Goal: Transaction & Acquisition: Purchase product/service

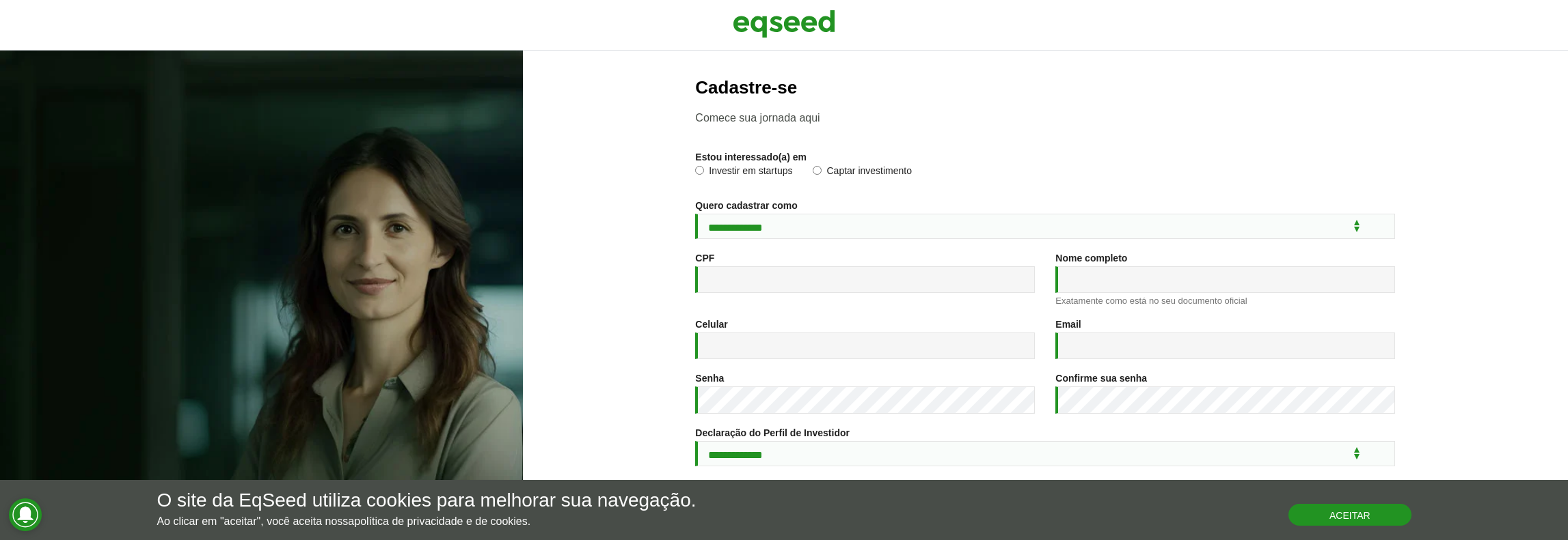
click at [1365, 517] on button "Aceitar" at bounding box center [1349, 515] width 123 height 22
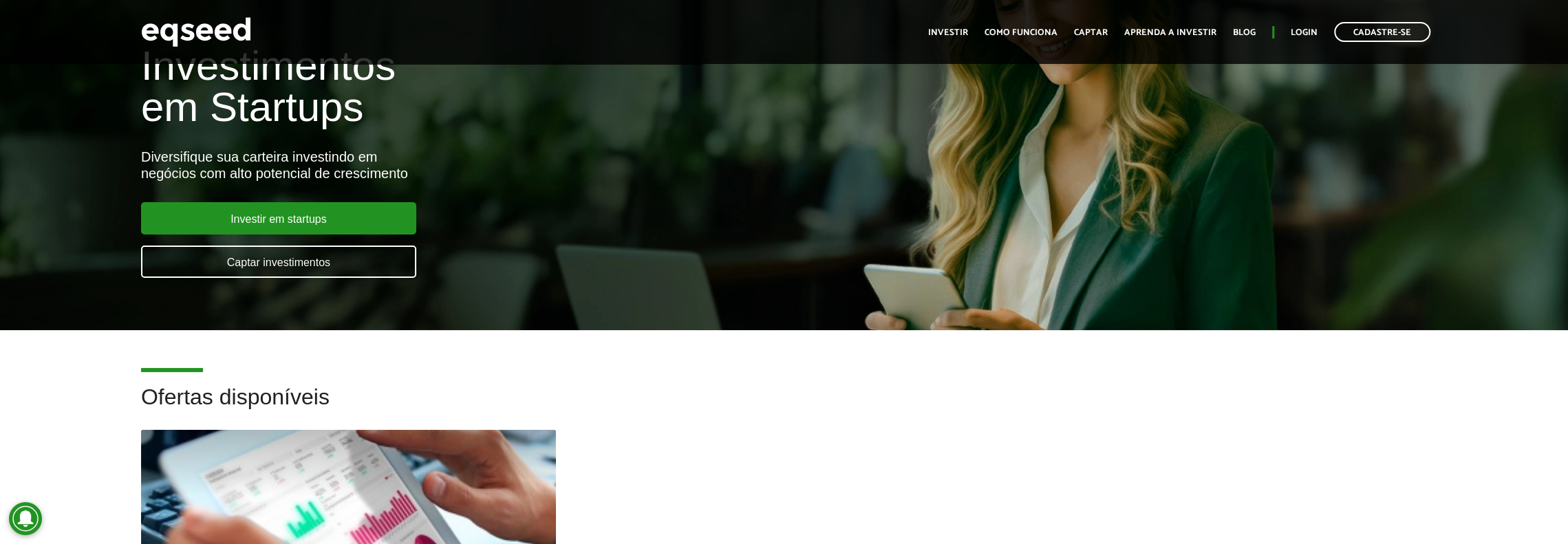
scroll to position [138, 0]
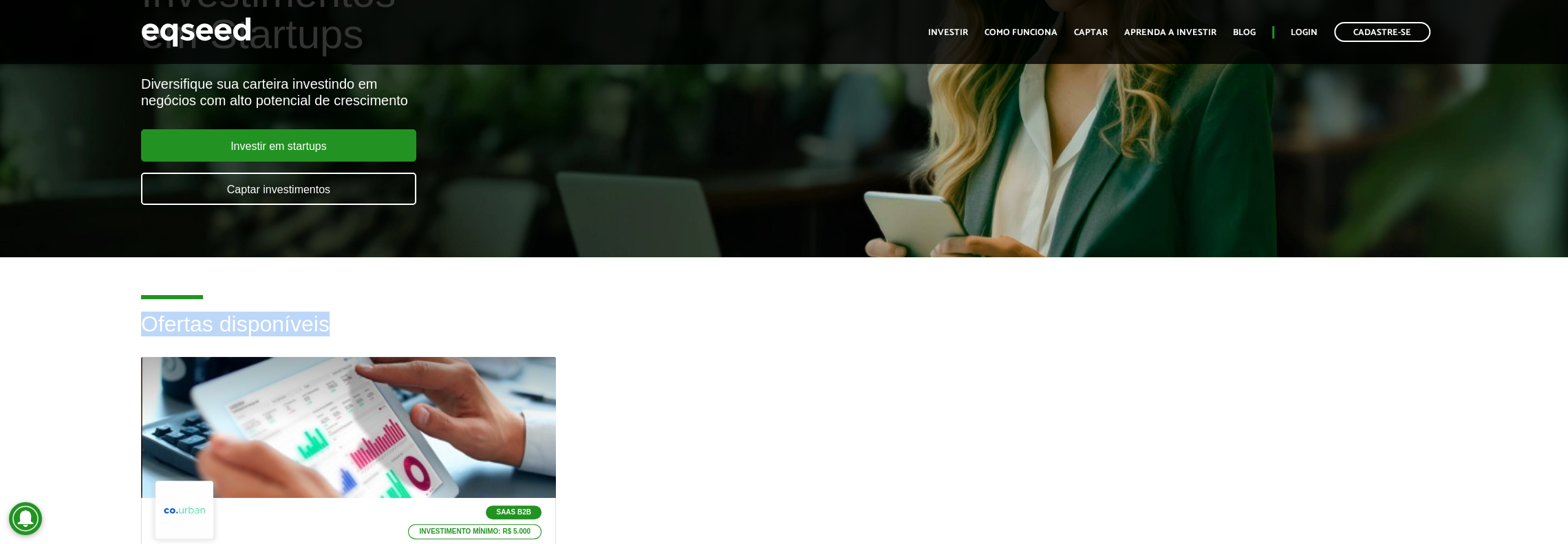
drag, startPoint x: 144, startPoint y: 322, endPoint x: 370, endPoint y: 323, distance: 226.0
click at [370, 323] on h2 "Ofertas disponíveis" at bounding box center [783, 334] width 1286 height 45
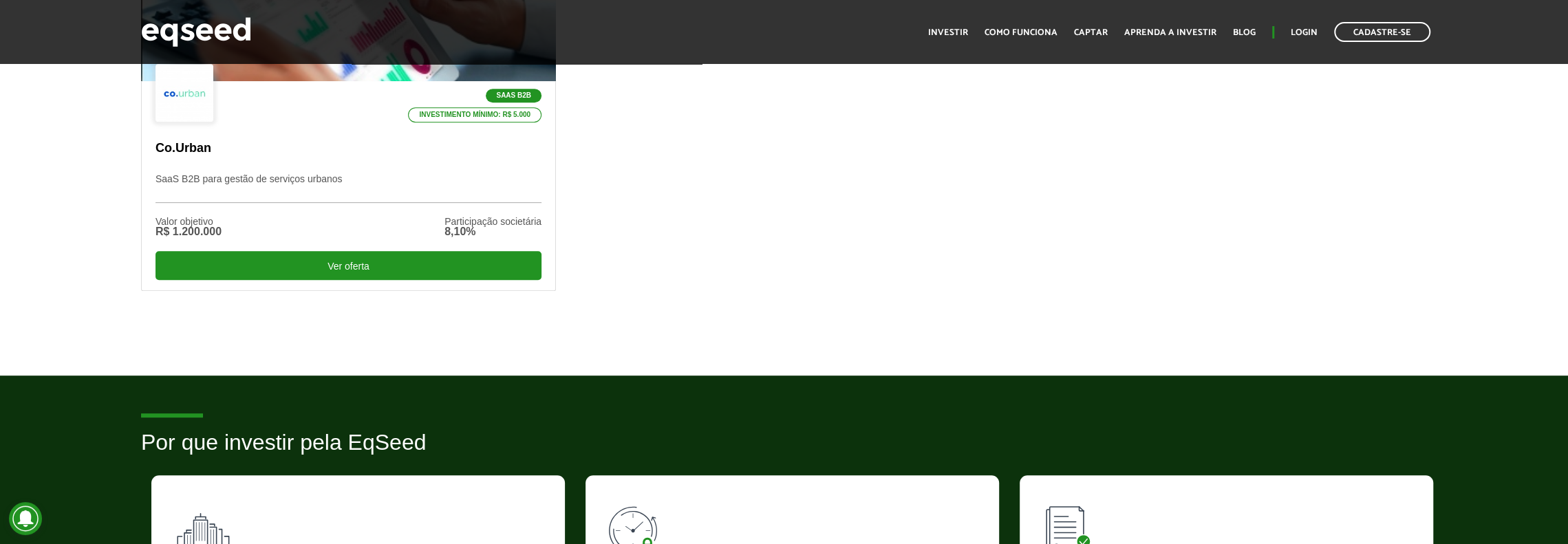
scroll to position [688, 0]
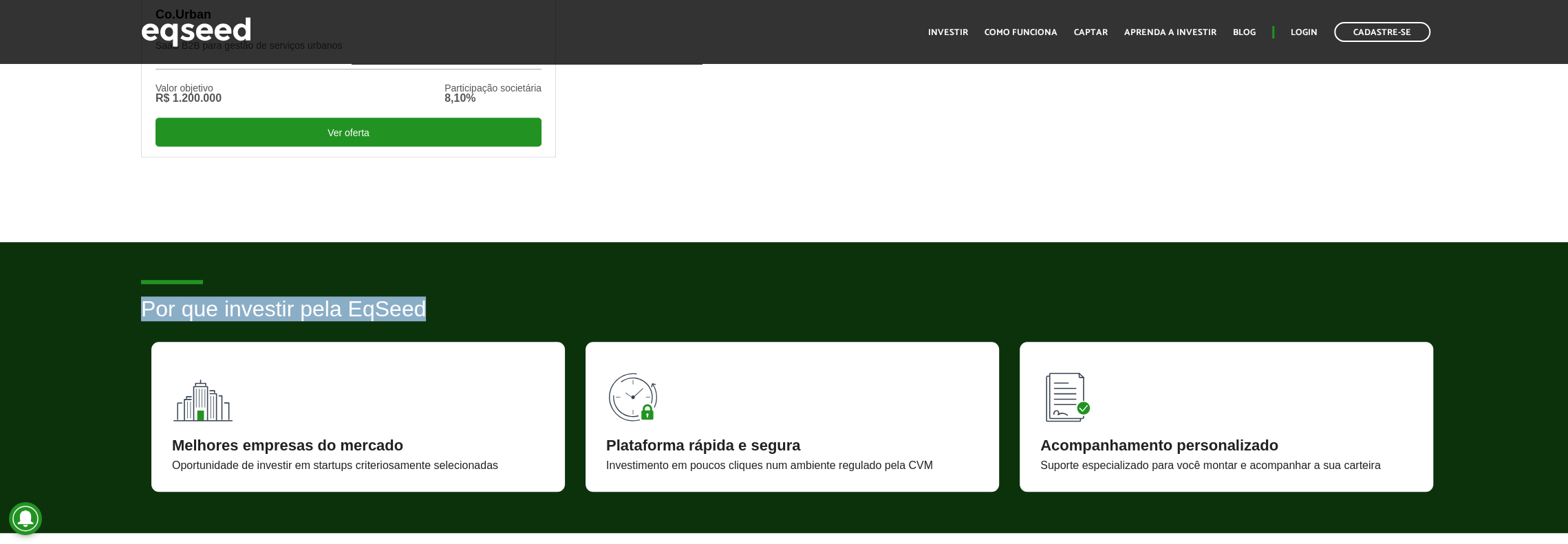
drag, startPoint x: 134, startPoint y: 316, endPoint x: 510, endPoint y: 298, distance: 376.4
click at [510, 298] on div "Por que investir pela EqSeed Melhores empresas do mercado Oportunidade de inves…" at bounding box center [783, 394] width 1306 height 194
click at [510, 298] on h2 "Por que investir pela EqSeed" at bounding box center [783, 319] width 1286 height 45
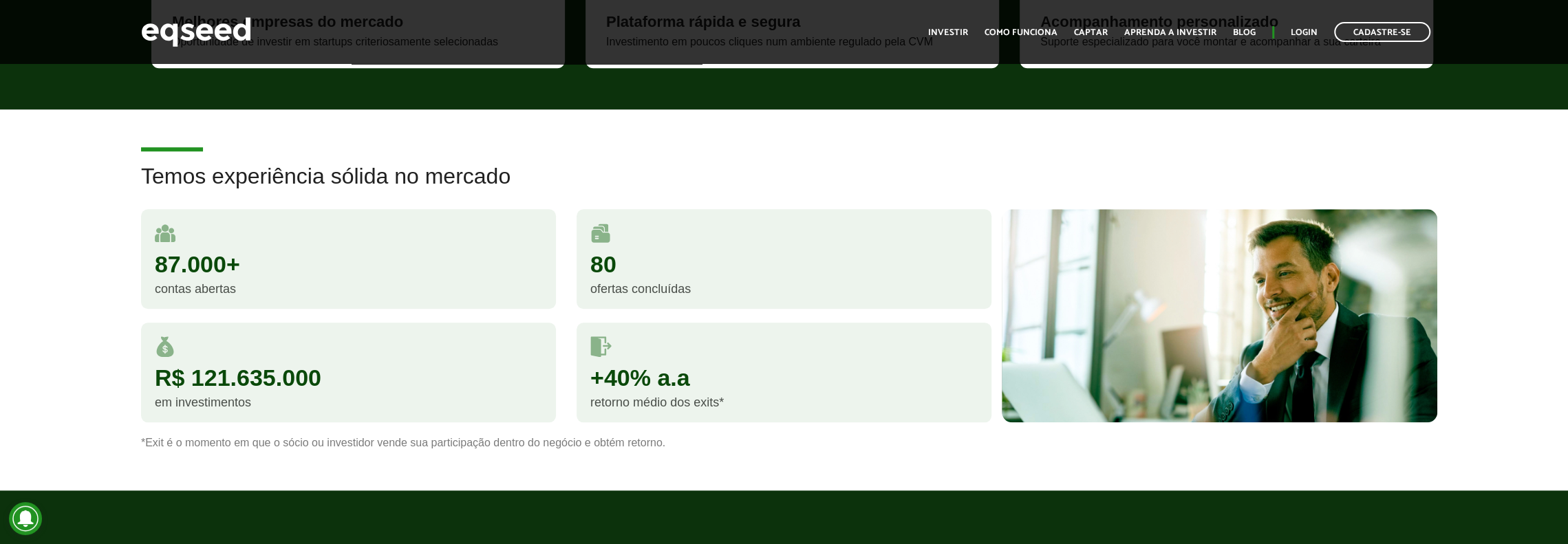
scroll to position [1170, 0]
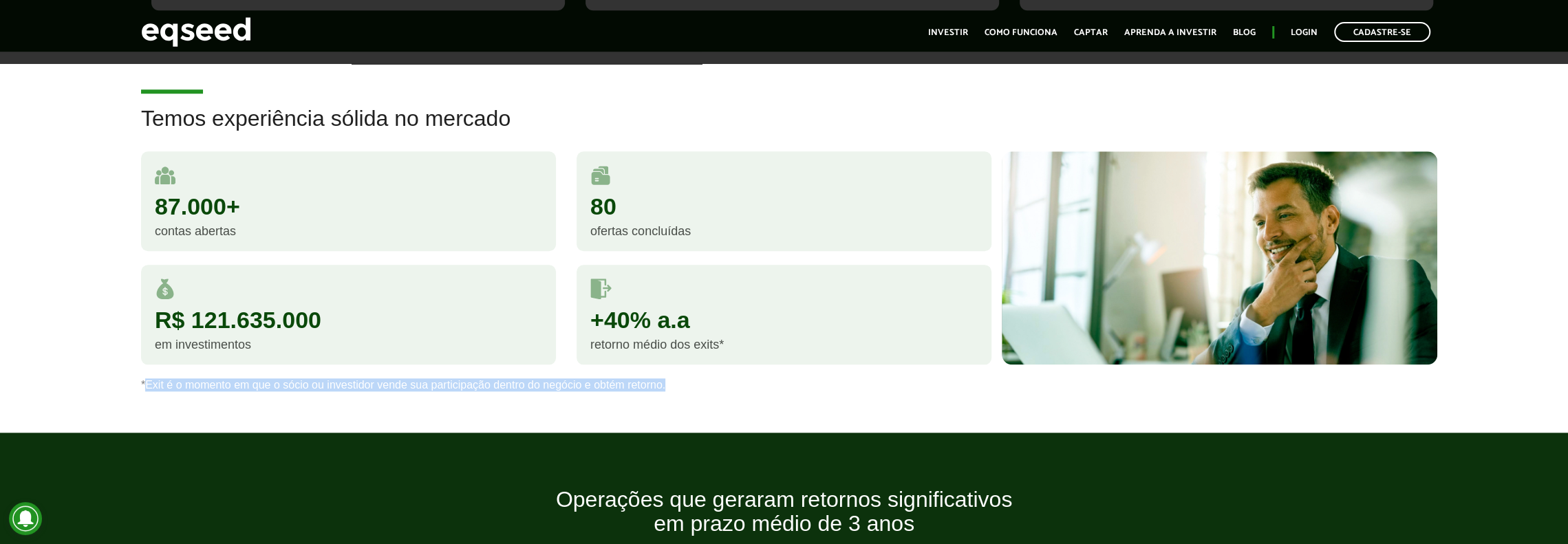
drag, startPoint x: 143, startPoint y: 384, endPoint x: 778, endPoint y: 381, distance: 635.0
click at [775, 382] on p "*Exit é o momento em que o sócio ou investidor vende sua participação dentro do…" at bounding box center [783, 385] width 1286 height 13
click at [778, 381] on p "*Exit é o momento em que o sócio ou investidor vende sua participação dentro do…" at bounding box center [783, 385] width 1286 height 13
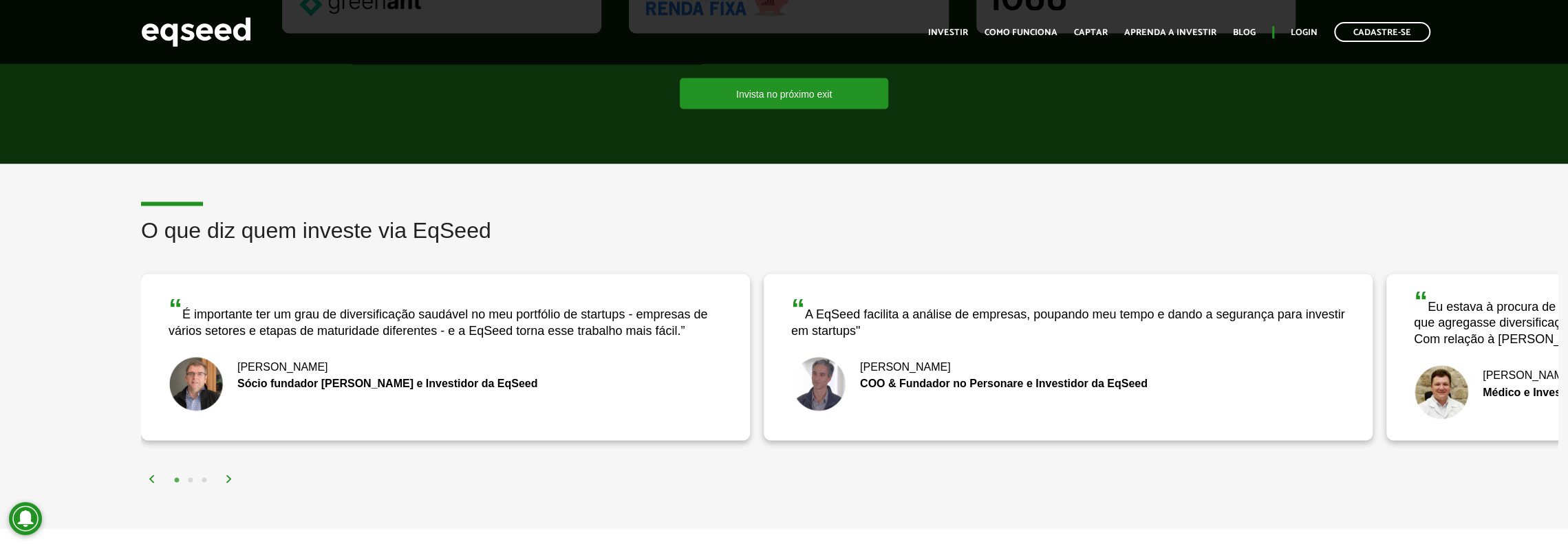
scroll to position [2064, 0]
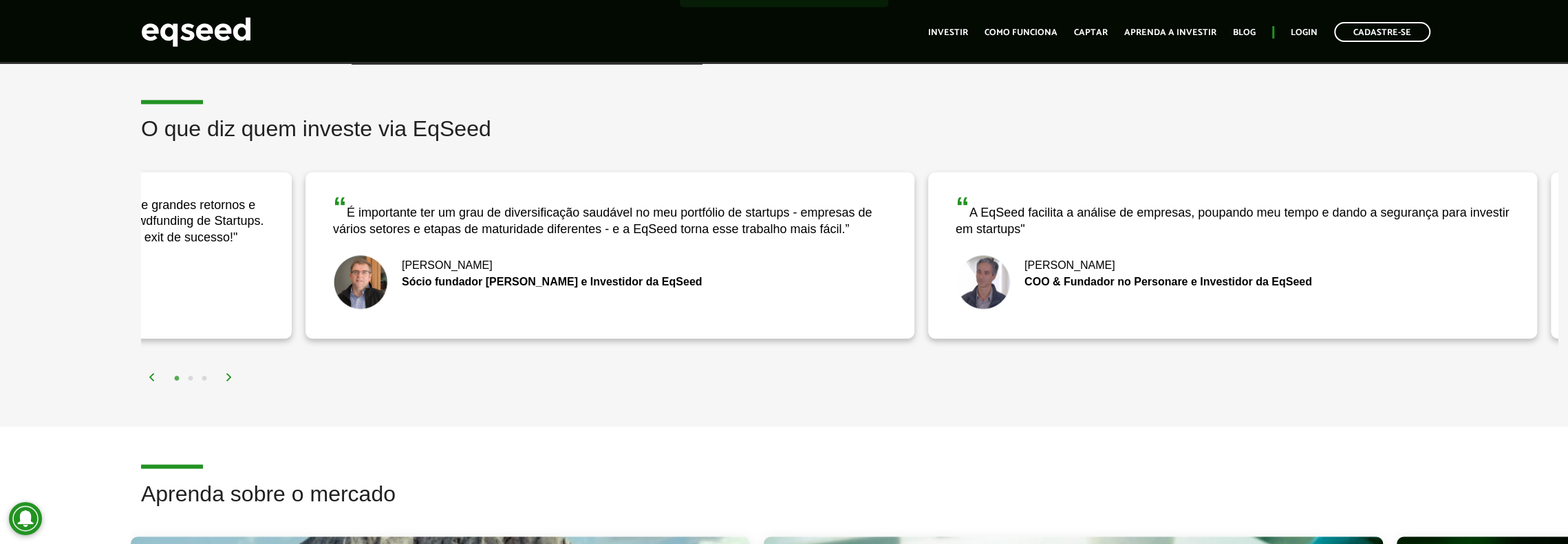
drag, startPoint x: 181, startPoint y: 206, endPoint x: 343, endPoint y: 204, distance: 162.0
click at [343, 204] on span "“" at bounding box center [339, 207] width 14 height 30
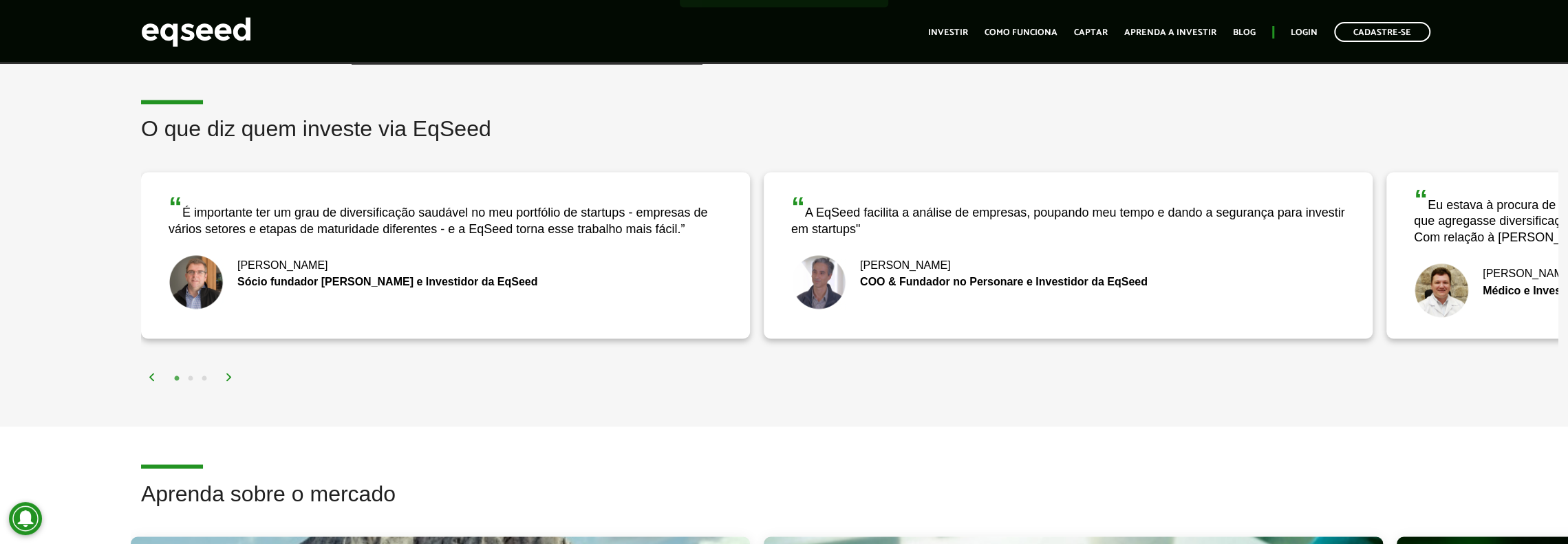
drag, startPoint x: 954, startPoint y: 309, endPoint x: 974, endPoint y: 310, distance: 20.0
click at [750, 310] on div "“ É importante ter um grau de diversificação saudável no meu portfólio de start…" at bounding box center [445, 255] width 609 height 166
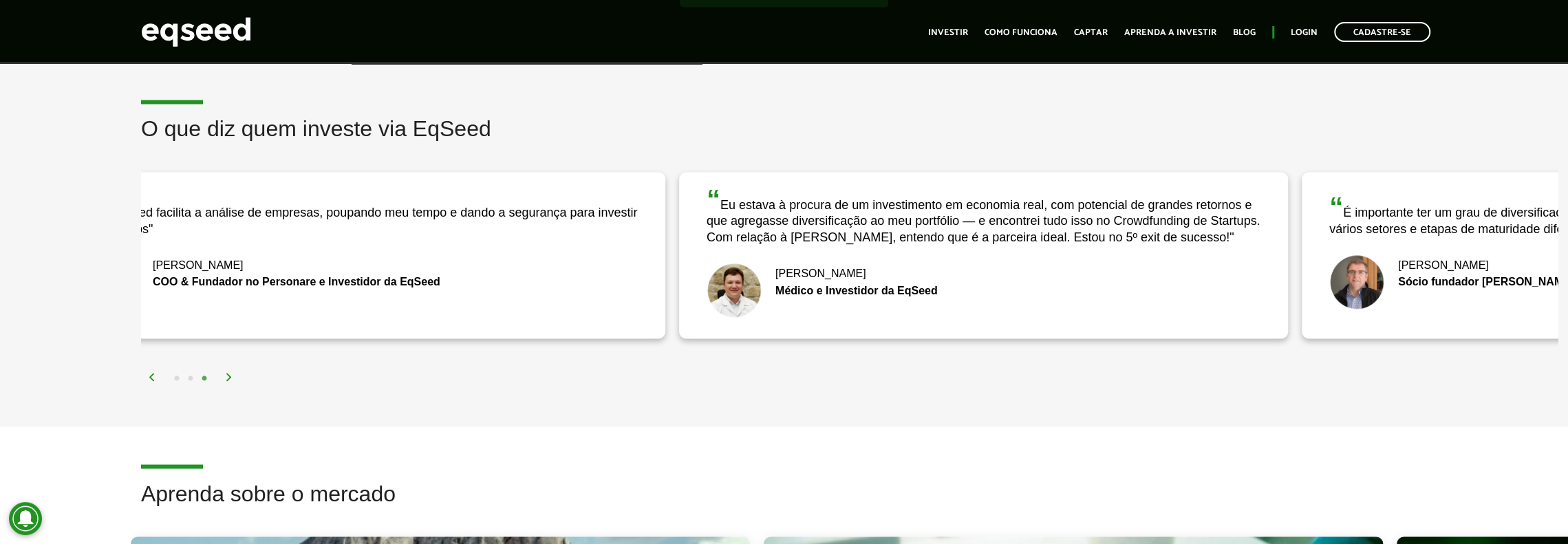
drag, startPoint x: 615, startPoint y: 287, endPoint x: 941, endPoint y: 316, distance: 327.3
click at [938, 315] on div "Fernando De Marco Médico e Investidor da EqSeed" at bounding box center [983, 290] width 554 height 55
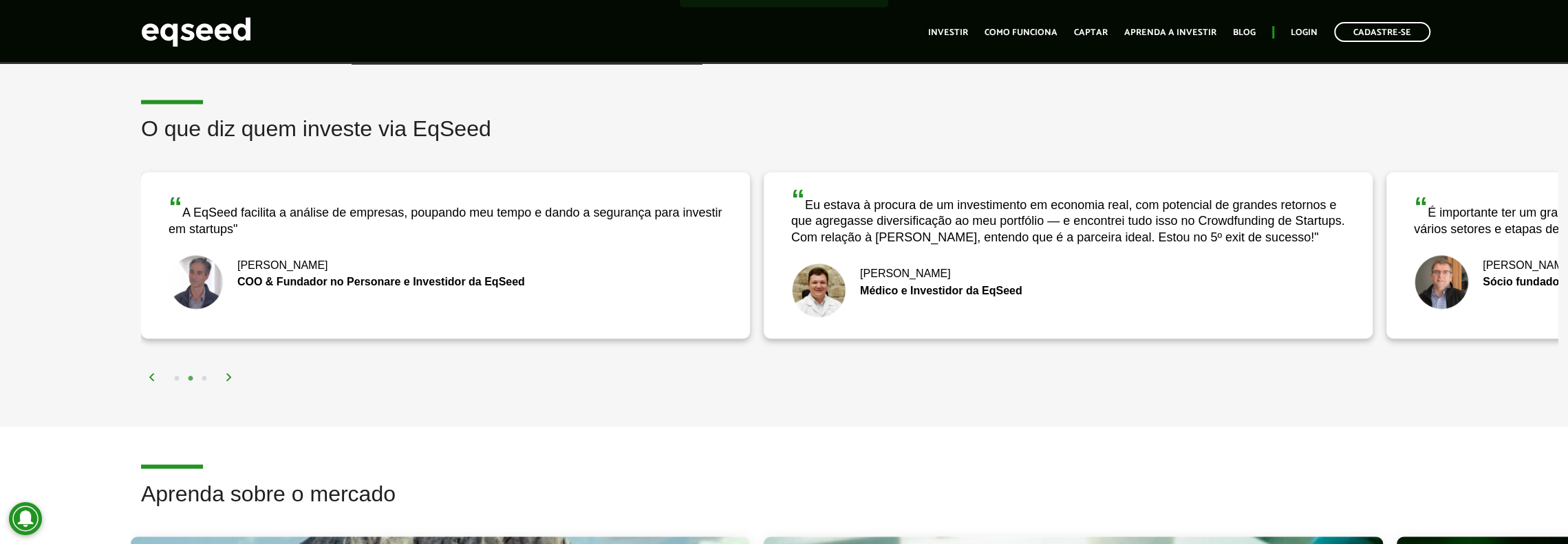
drag, startPoint x: 659, startPoint y: 290, endPoint x: 1296, endPoint y: 326, distance: 638.0
click at [750, 326] on div "“ A EqSeed facilita a análise de empresas, poupando meu tempo e dando a seguran…" at bounding box center [445, 255] width 609 height 166
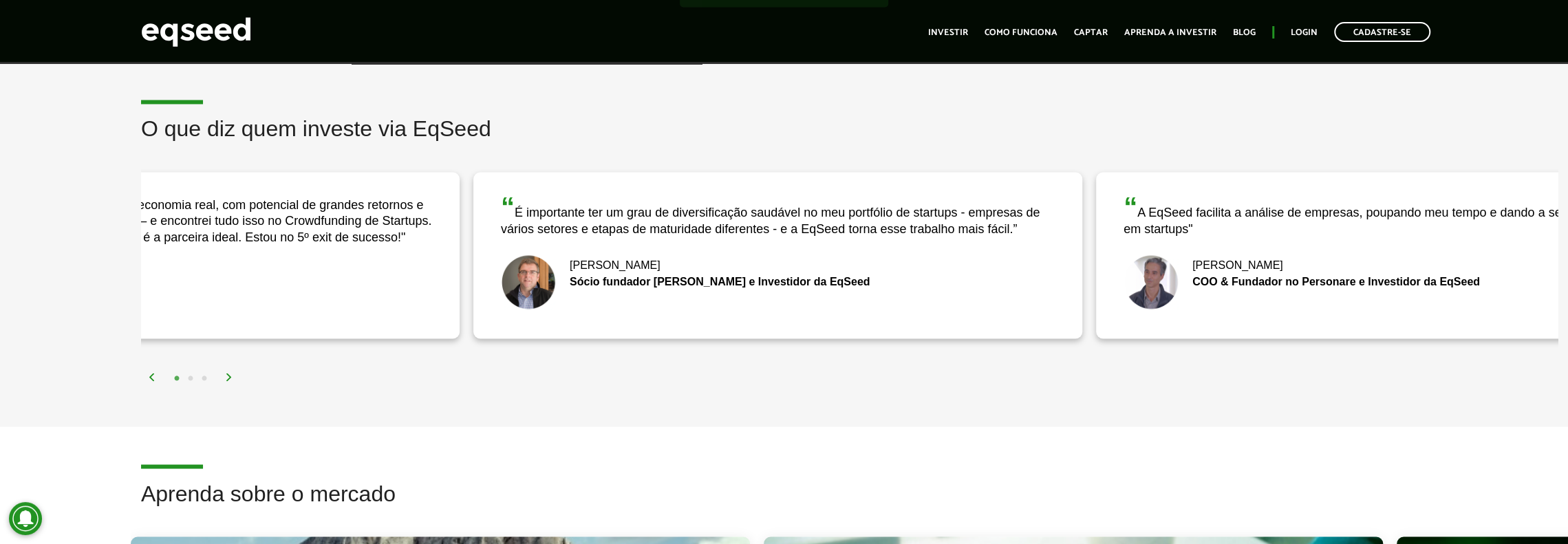
drag, startPoint x: 840, startPoint y: 278, endPoint x: 1064, endPoint y: 243, distance: 226.7
click at [1022, 255] on div "Nick Johnston Sócio fundador Baccio di Latte e Investidor da EqSeed" at bounding box center [778, 282] width 554 height 55
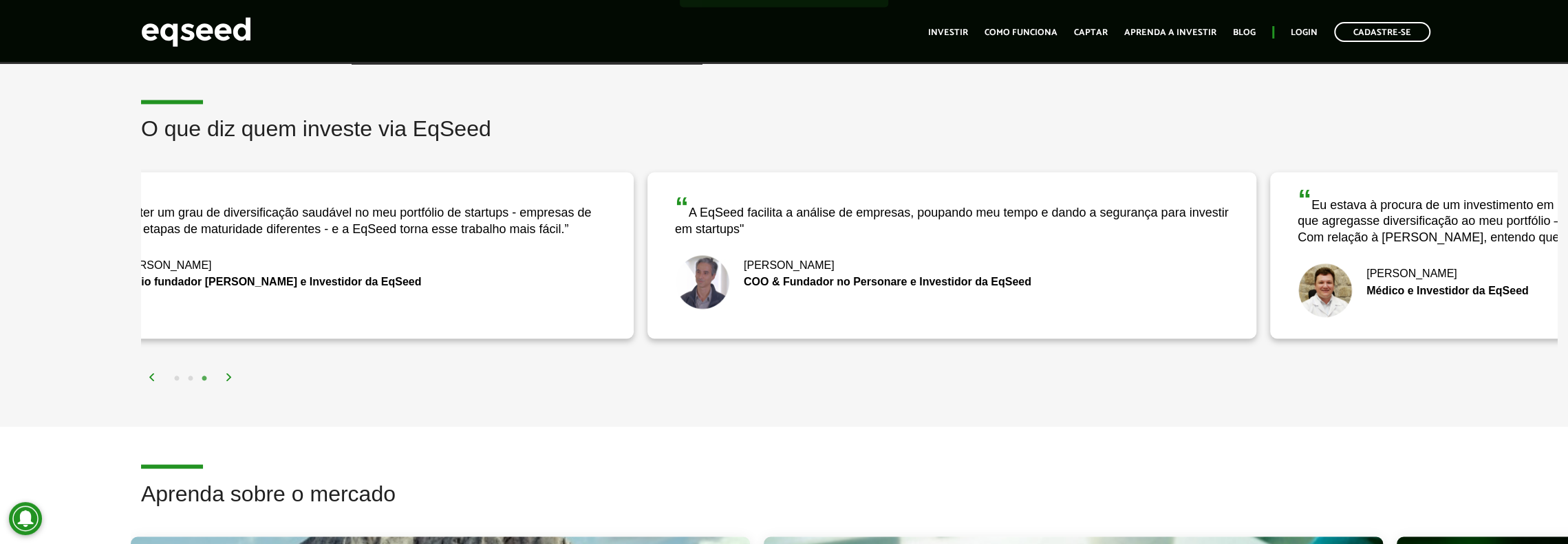
drag, startPoint x: 1231, startPoint y: 244, endPoint x: 469, endPoint y: 294, distance: 763.6
click at [470, 294] on div "“ É importante ter um grau de diversificação saudável no meu portfólio de start…" at bounding box center [329, 255] width 609 height 166
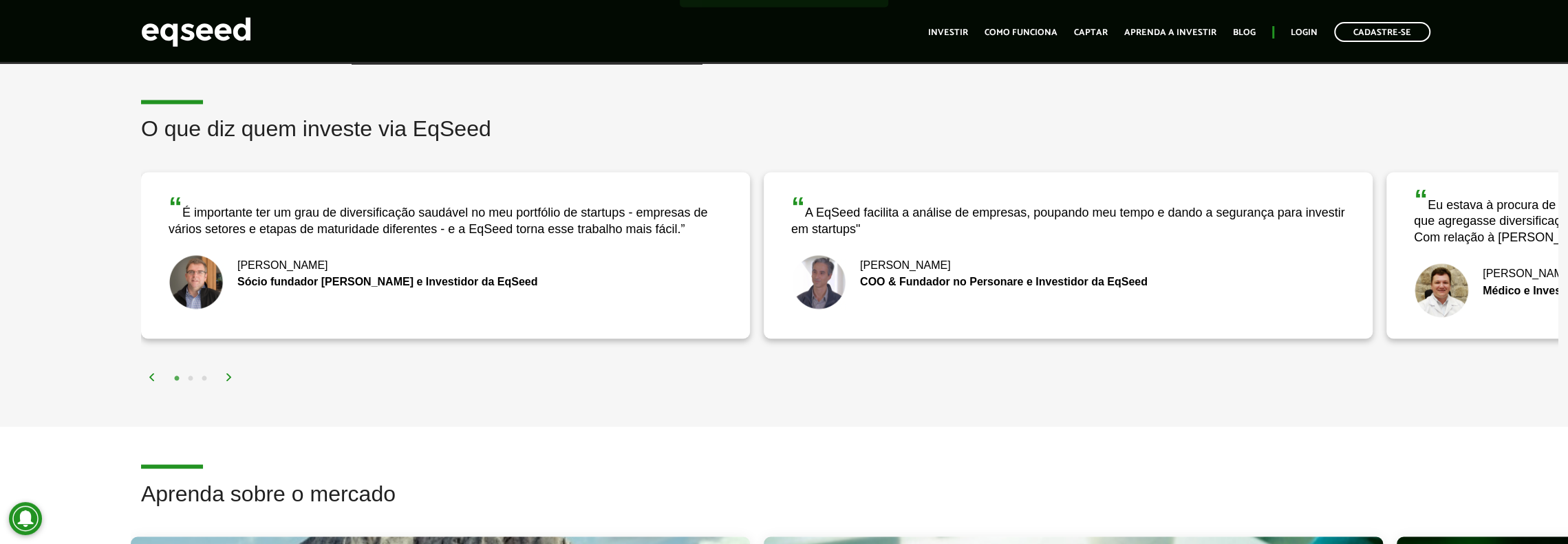
drag, startPoint x: 459, startPoint y: 297, endPoint x: 327, endPoint y: 317, distance: 133.5
click at [763, 316] on div "“ A EqSeed facilita a análise de empresas, poupando meu tempo e dando a seguran…" at bounding box center [1067, 255] width 609 height 166
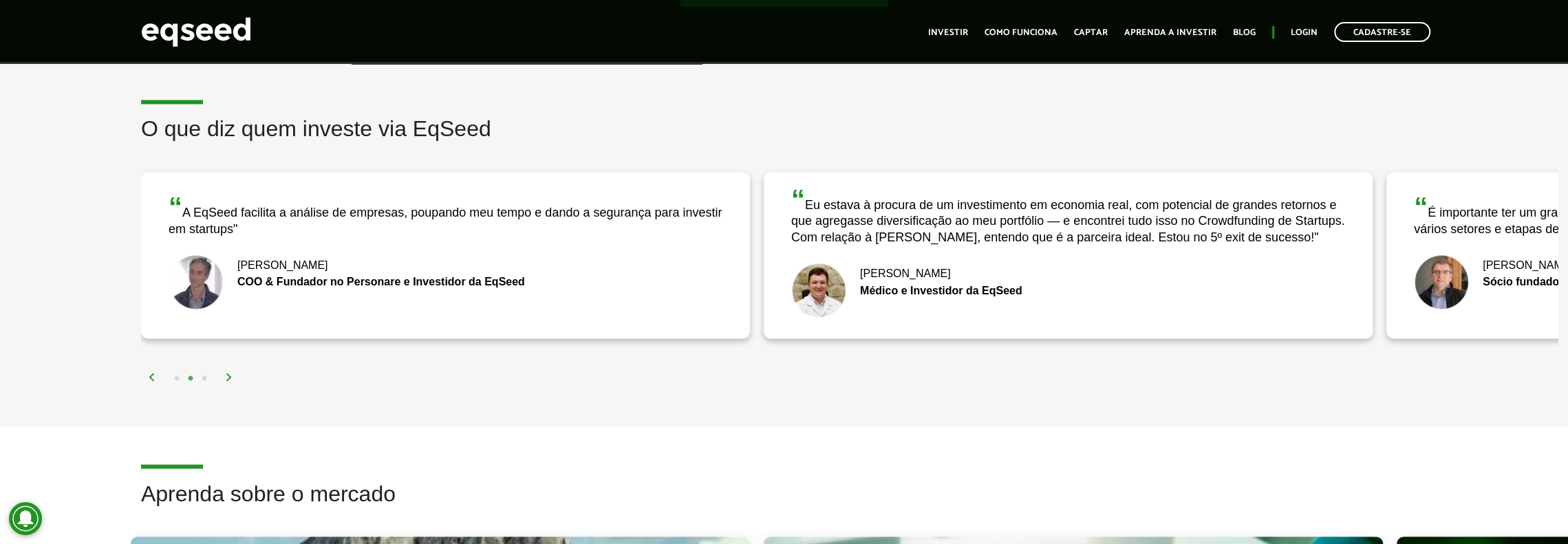
drag, startPoint x: 1055, startPoint y: 290, endPoint x: 407, endPoint y: 282, distance: 648.0
click at [791, 290] on div "Médico e Investidor da EqSeed" at bounding box center [1068, 290] width 554 height 11
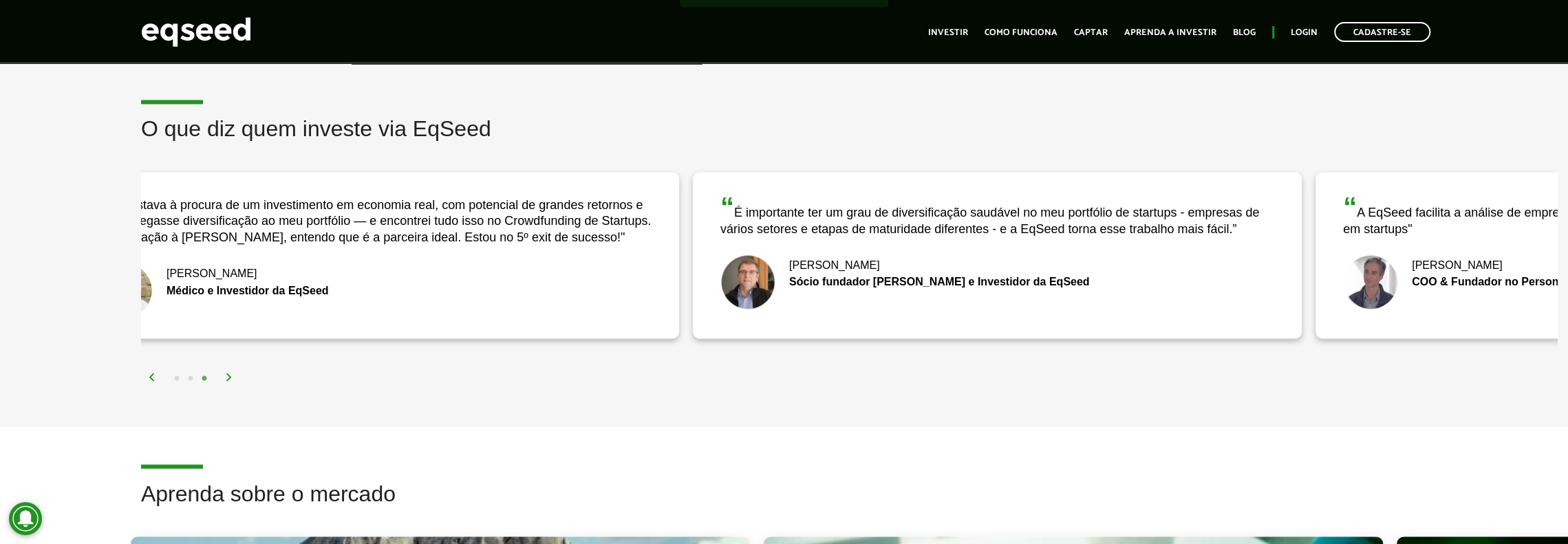
drag, startPoint x: 953, startPoint y: 286, endPoint x: 364, endPoint y: 278, distance: 589.1
click at [720, 279] on div "Sócio fundador [PERSON_NAME] e Investidor da EqSeed" at bounding box center [997, 282] width 554 height 11
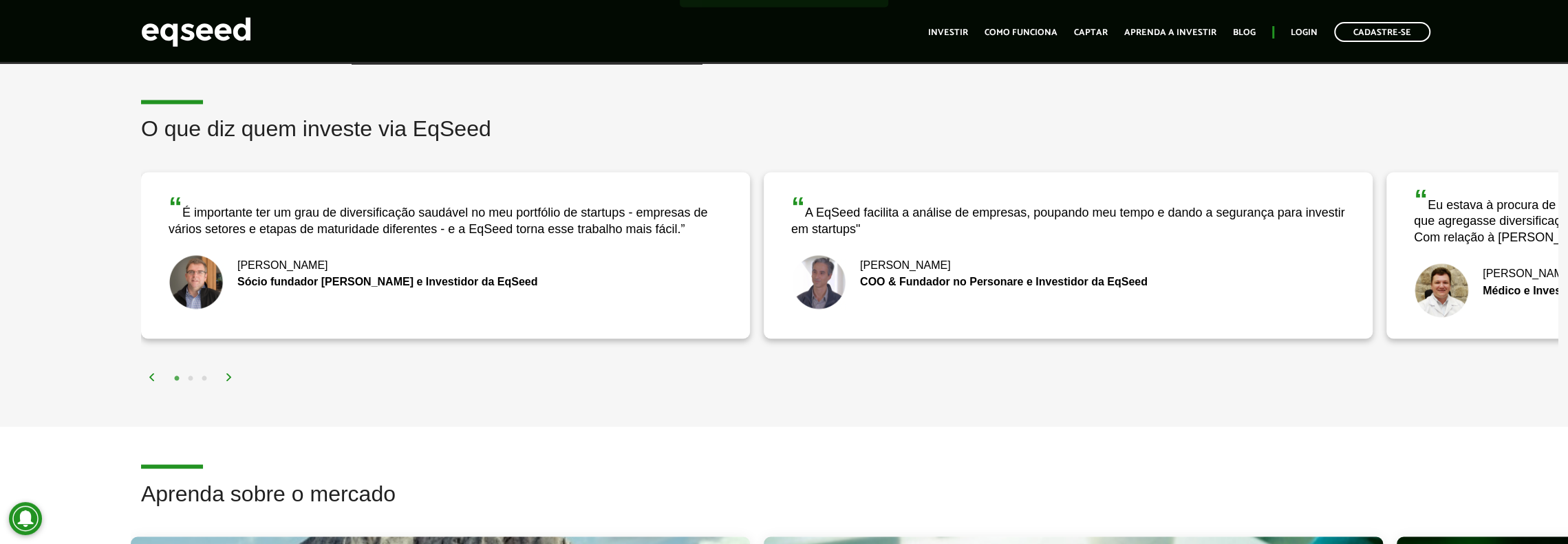
drag, startPoint x: 690, startPoint y: 296, endPoint x: 502, endPoint y: 278, distance: 188.9
click at [453, 282] on div "“ A EqSeed facilita a análise de empresas, poupando meu tempo e dando a seguran…" at bounding box center [1386, 255] width 4981 height 187
drag, startPoint x: 474, startPoint y: 282, endPoint x: 453, endPoint y: 280, distance: 21.1
click at [791, 281] on img at bounding box center [818, 282] width 55 height 55
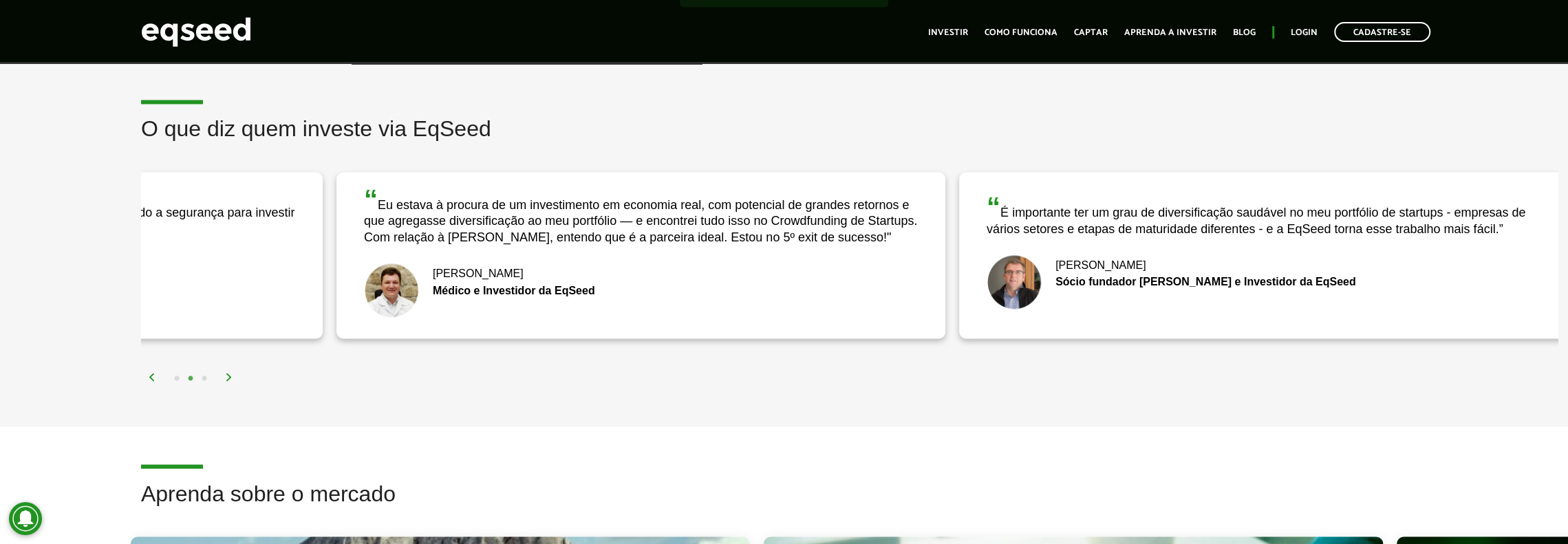
drag, startPoint x: 786, startPoint y: 246, endPoint x: 570, endPoint y: 229, distance: 216.7
click at [571, 229] on div "“ Eu estava à procura de um investimento em economia real, com potencial de gra…" at bounding box center [640, 255] width 609 height 166
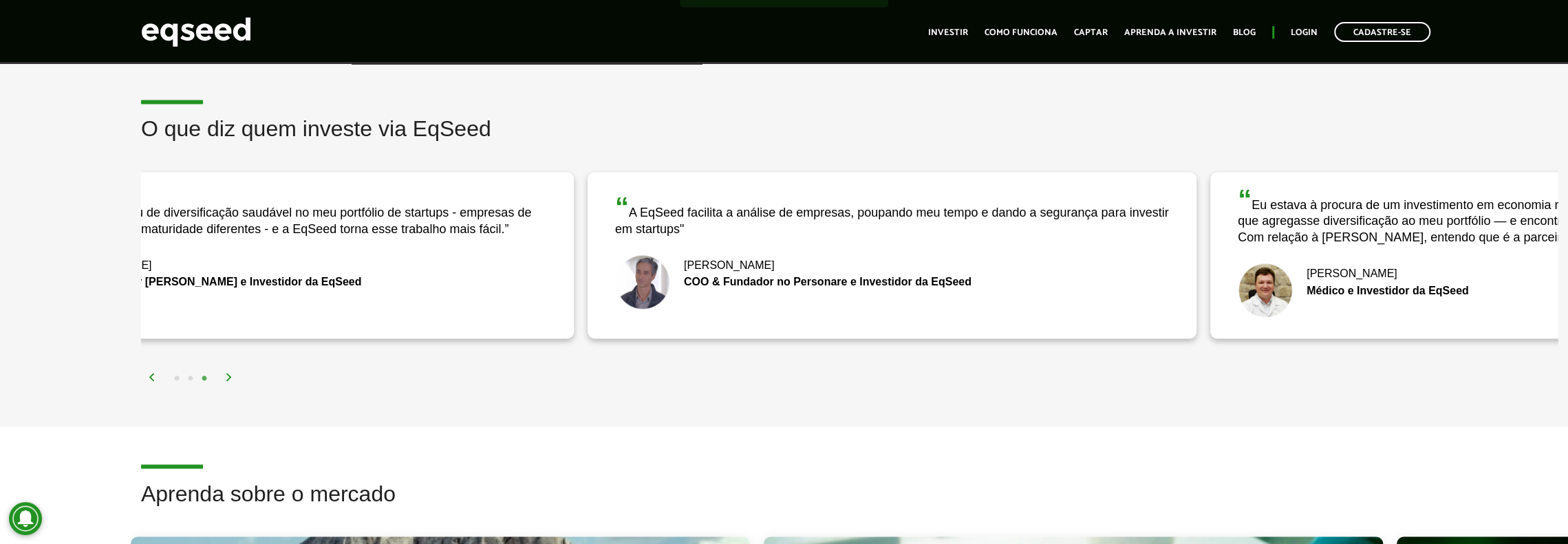
drag, startPoint x: 1090, startPoint y: 253, endPoint x: 304, endPoint y: 213, distance: 787.0
click at [304, 213] on div "“ É importante ter um grau de diversificação saudável no meu portfólio de start…" at bounding box center [269, 255] width 609 height 166
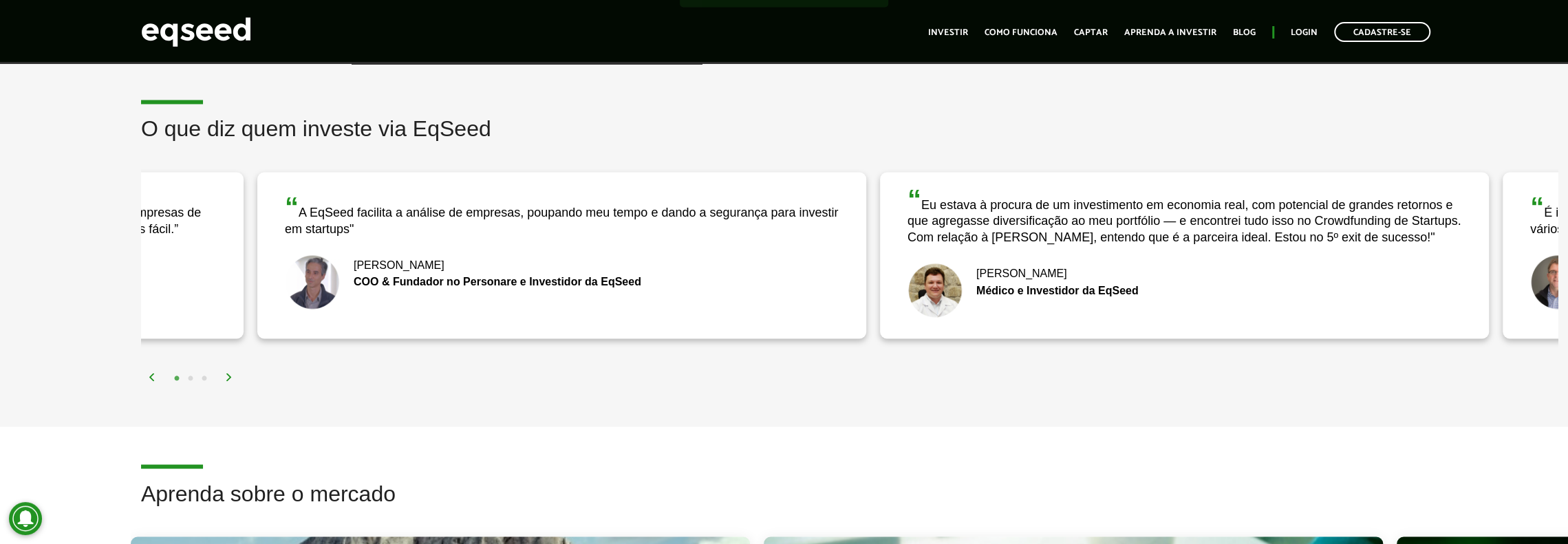
drag, startPoint x: 885, startPoint y: 274, endPoint x: 548, endPoint y: 264, distance: 337.1
click at [559, 266] on div "[PERSON_NAME]" at bounding box center [562, 266] width 554 height 11
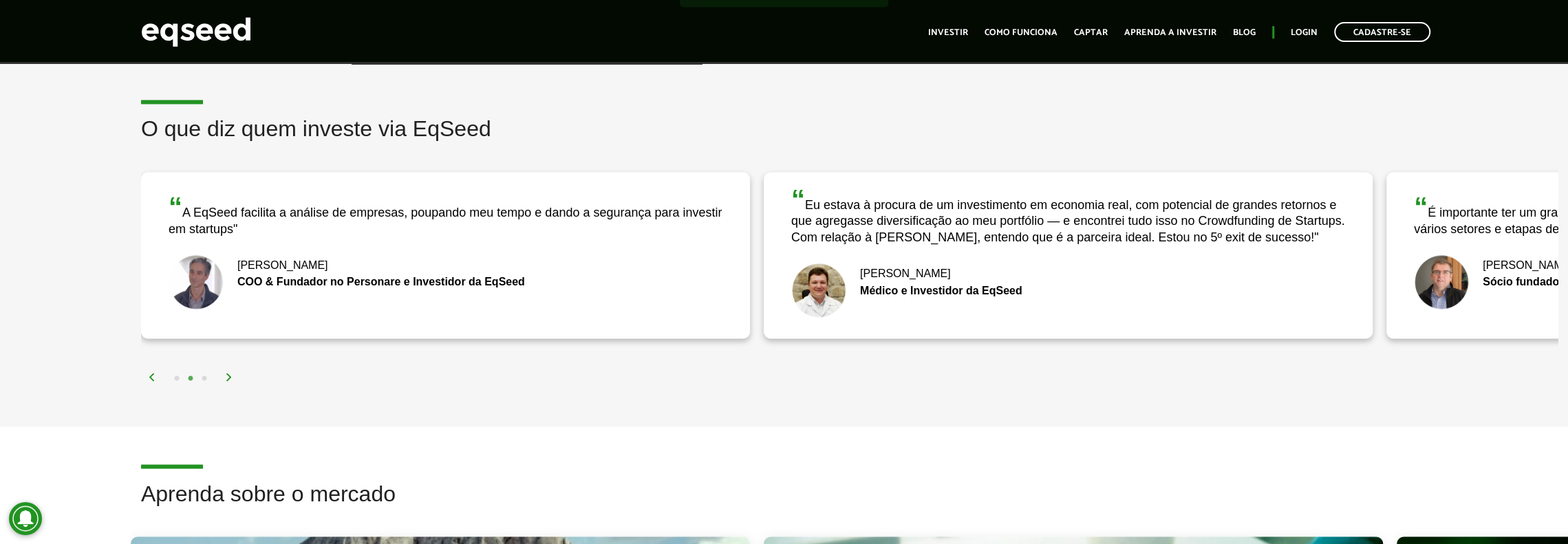
drag, startPoint x: 384, startPoint y: 286, endPoint x: 354, endPoint y: 282, distance: 30.3
click at [791, 282] on div "Fernando De Marco Médico e Investidor da EqSeed" at bounding box center [1068, 290] width 554 height 55
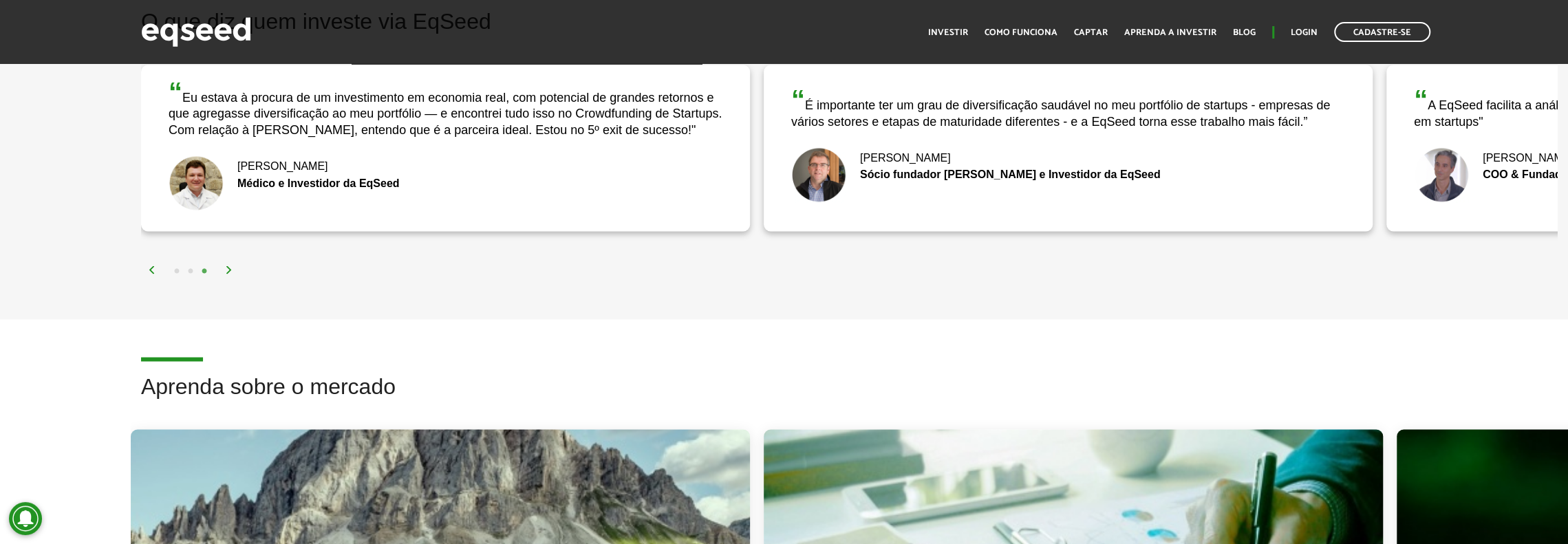
scroll to position [2270, 0]
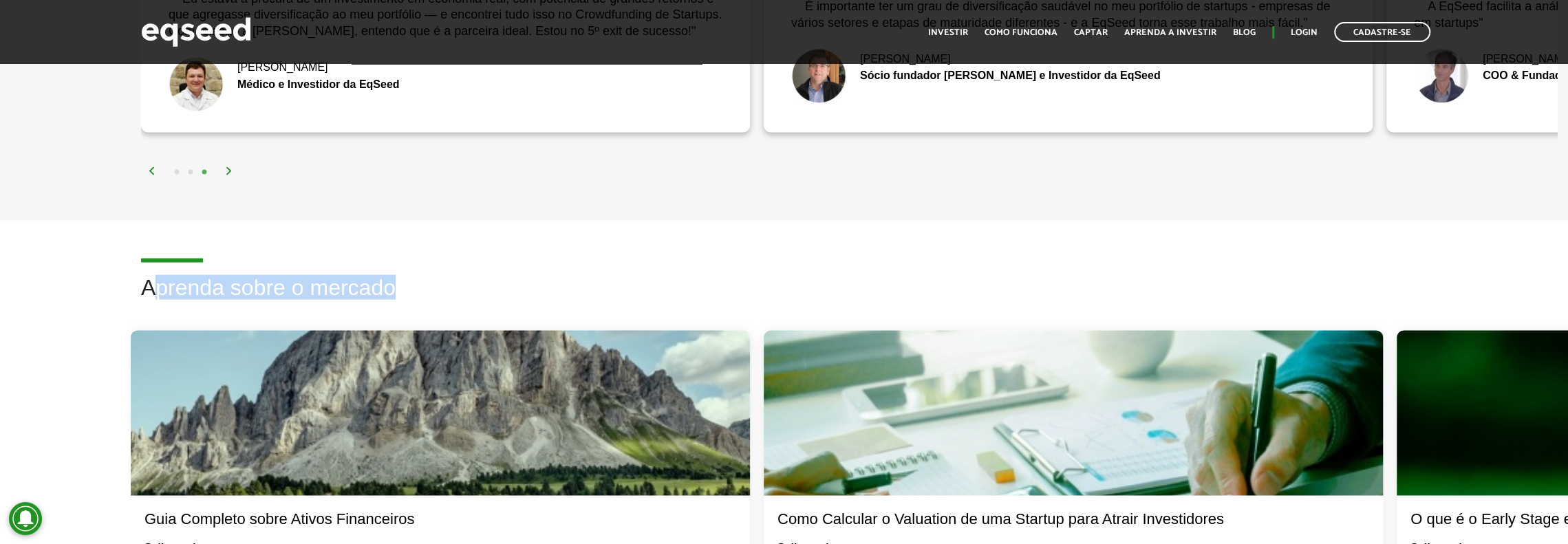
drag, startPoint x: 428, startPoint y: 303, endPoint x: 526, endPoint y: 307, distance: 98.1
click at [526, 307] on h2 "Aprenda sobre o mercado" at bounding box center [849, 298] width 1417 height 45
drag, startPoint x: 526, startPoint y: 307, endPoint x: 462, endPoint y: 326, distance: 66.8
click at [526, 307] on h2 "Aprenda sobre o mercado" at bounding box center [849, 298] width 1417 height 45
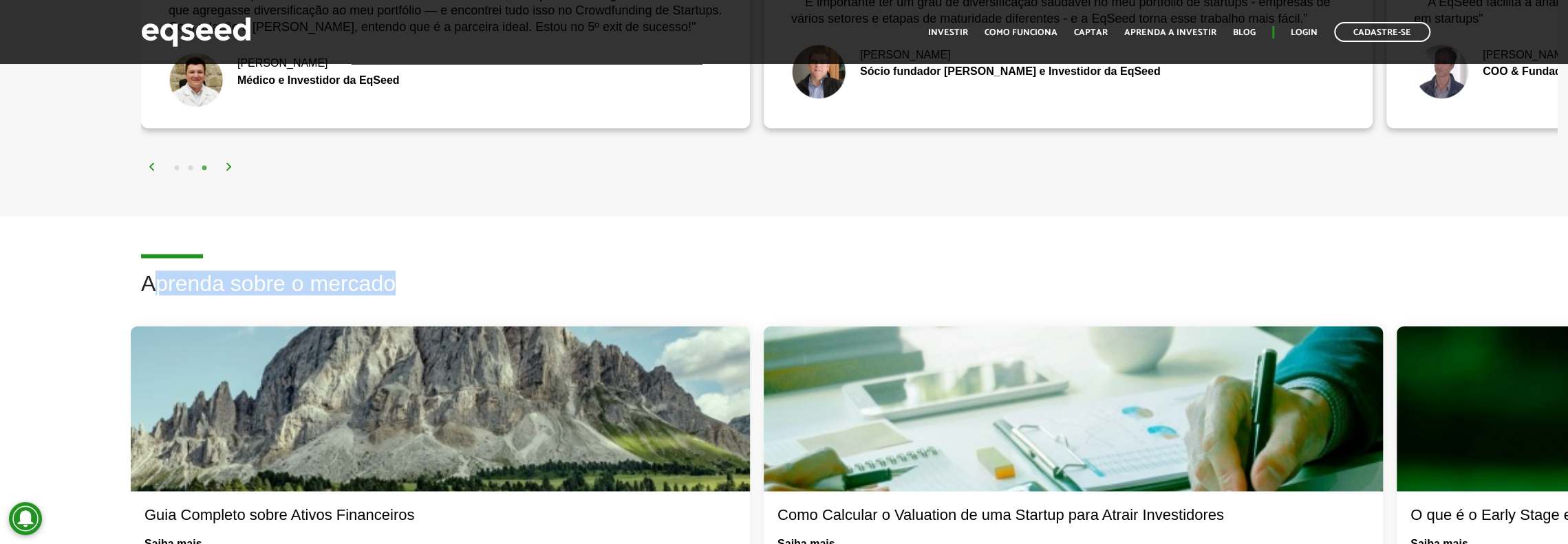
scroll to position [2408, 0]
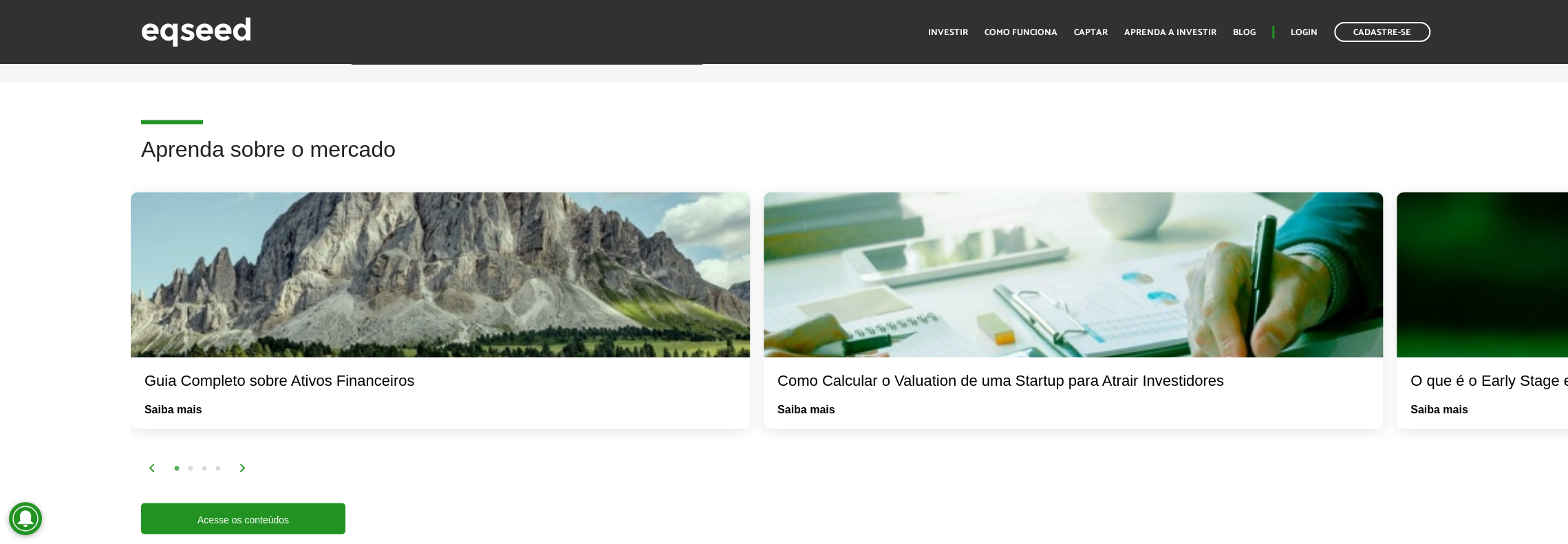
drag, startPoint x: 19, startPoint y: 400, endPoint x: 42, endPoint y: 394, distance: 23.8
click at [21, 400] on div "Aprenda sobre o mercado O que é o Early Stage em Startups? Saiba mais Conheça a…" at bounding box center [784, 336] width 1568 height 398
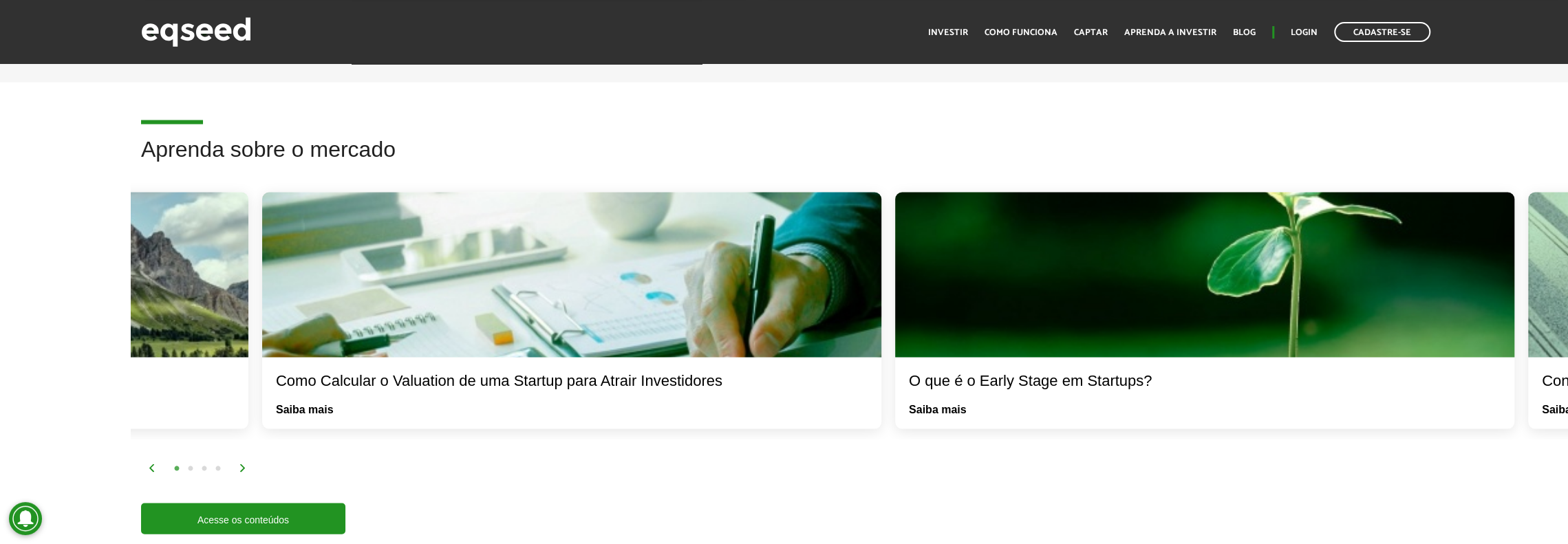
drag, startPoint x: 1221, startPoint y: 338, endPoint x: 633, endPoint y: 368, distance: 588.8
click at [674, 361] on div "Como Calcular o Valuation de uma Startup para Atrair Investidores Saiba mais" at bounding box center [572, 311] width 619 height 238
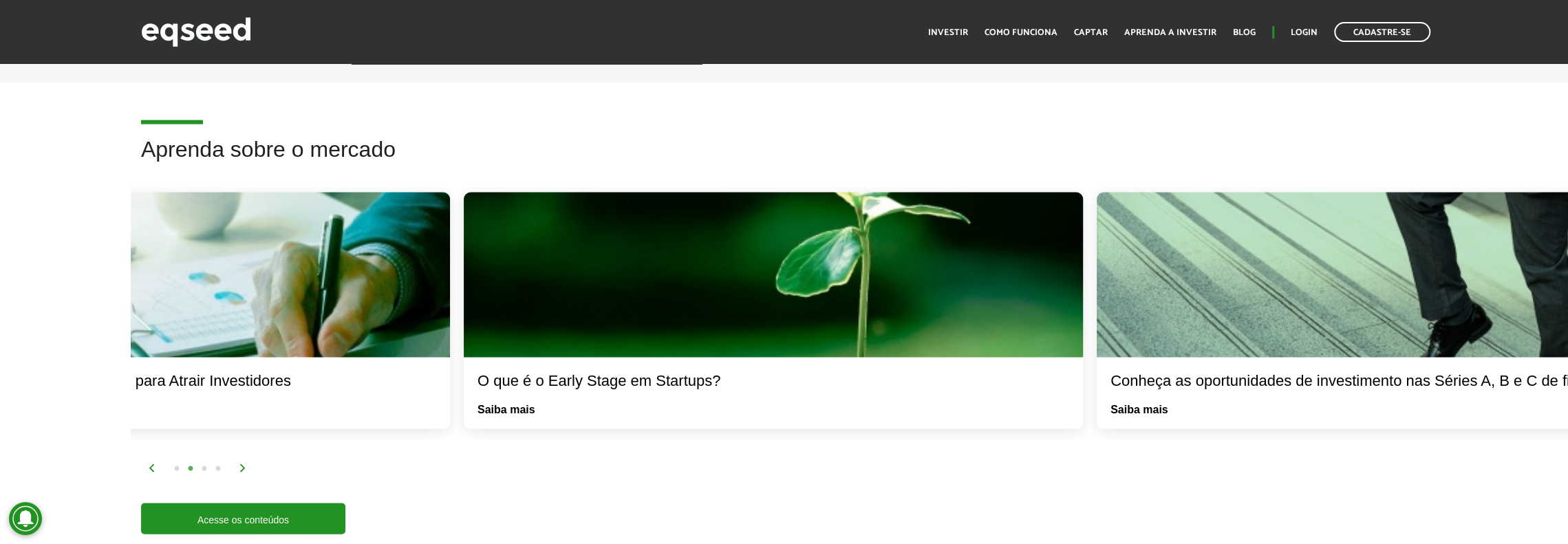
drag, startPoint x: 883, startPoint y: 376, endPoint x: 719, endPoint y: 380, distance: 164.0
click at [719, 380] on div "O que é o Early Stage em Startups?" at bounding box center [774, 381] width 592 height 20
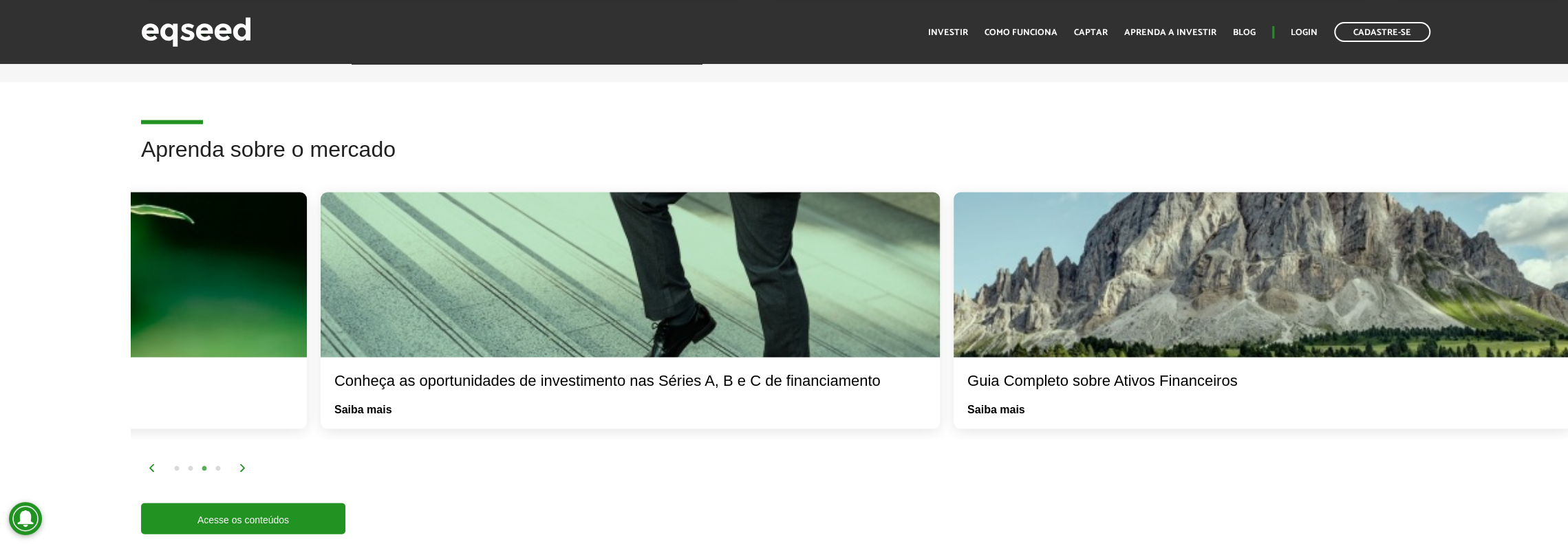
drag, startPoint x: 657, startPoint y: 386, endPoint x: 530, endPoint y: 390, distance: 127.1
click at [532, 396] on div "Conheça as oportunidades de investimento nas Séries A, B e C de financiamento S…" at bounding box center [630, 394] width 619 height 72
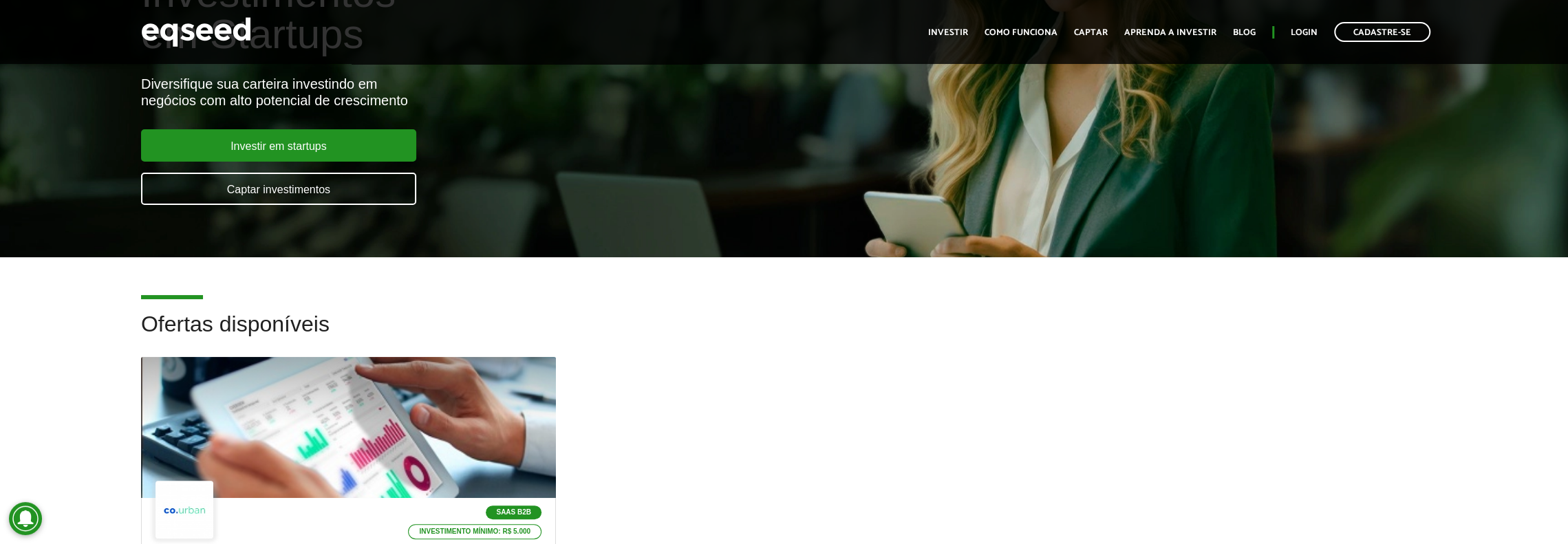
scroll to position [0, 0]
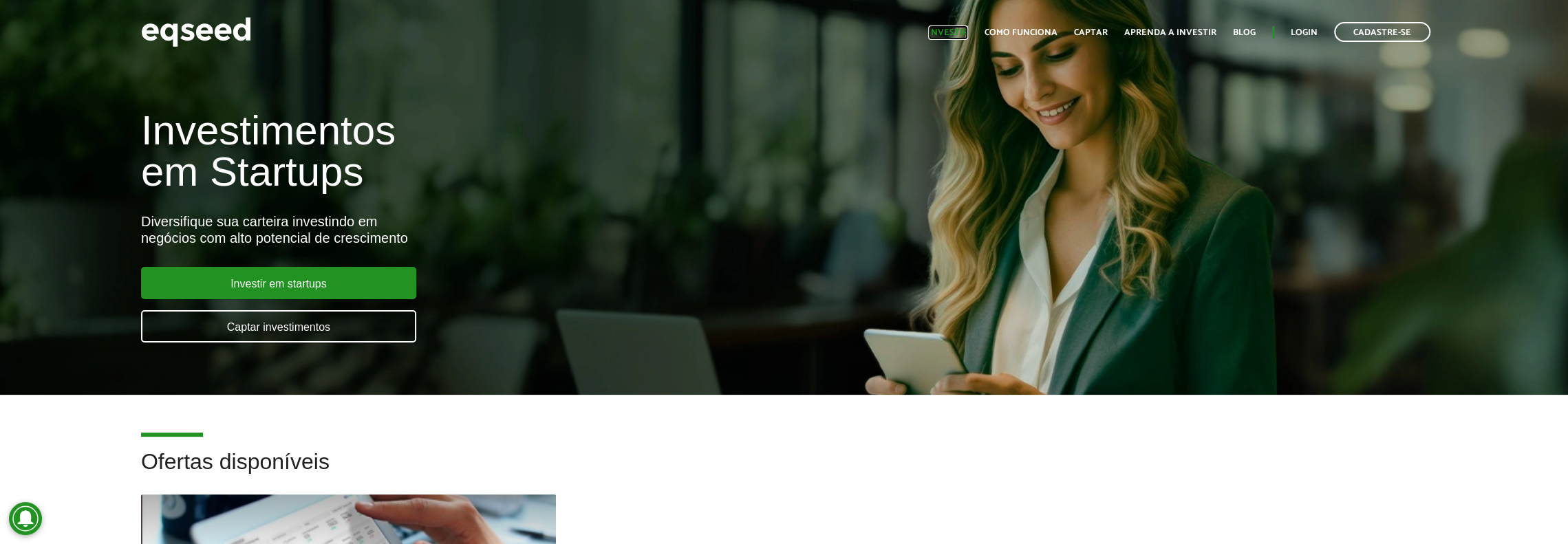
click at [963, 34] on link "Investir" at bounding box center [948, 32] width 40 height 9
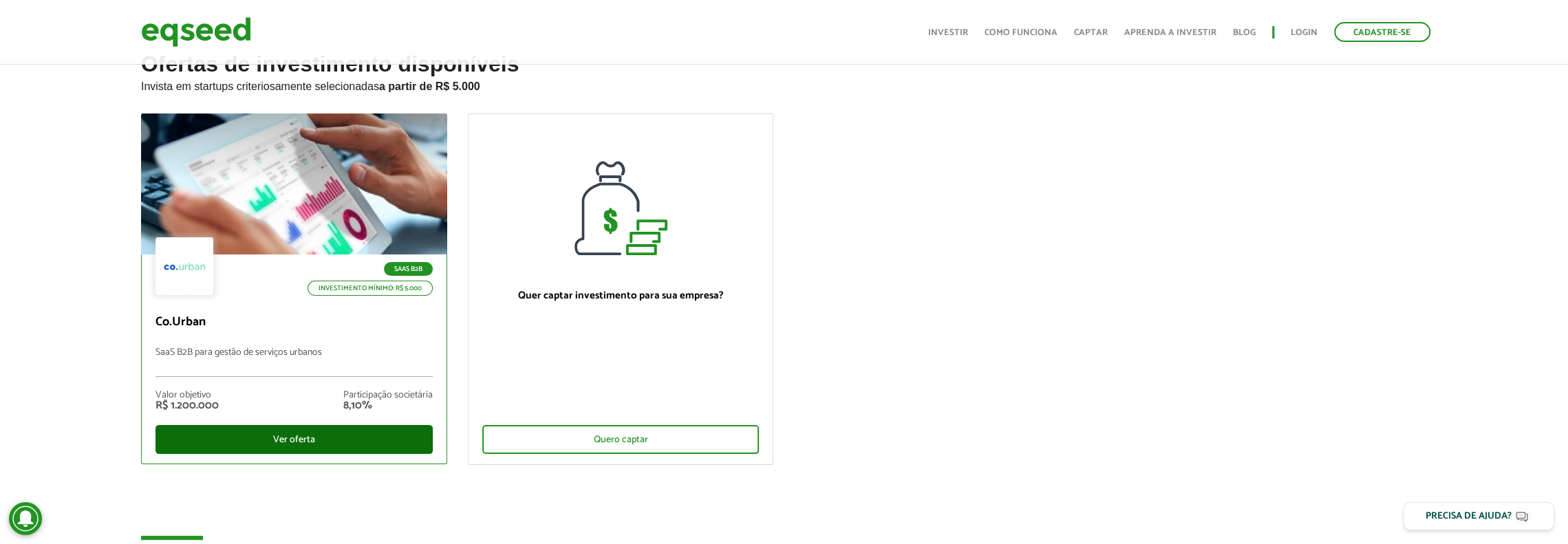
scroll to position [138, 0]
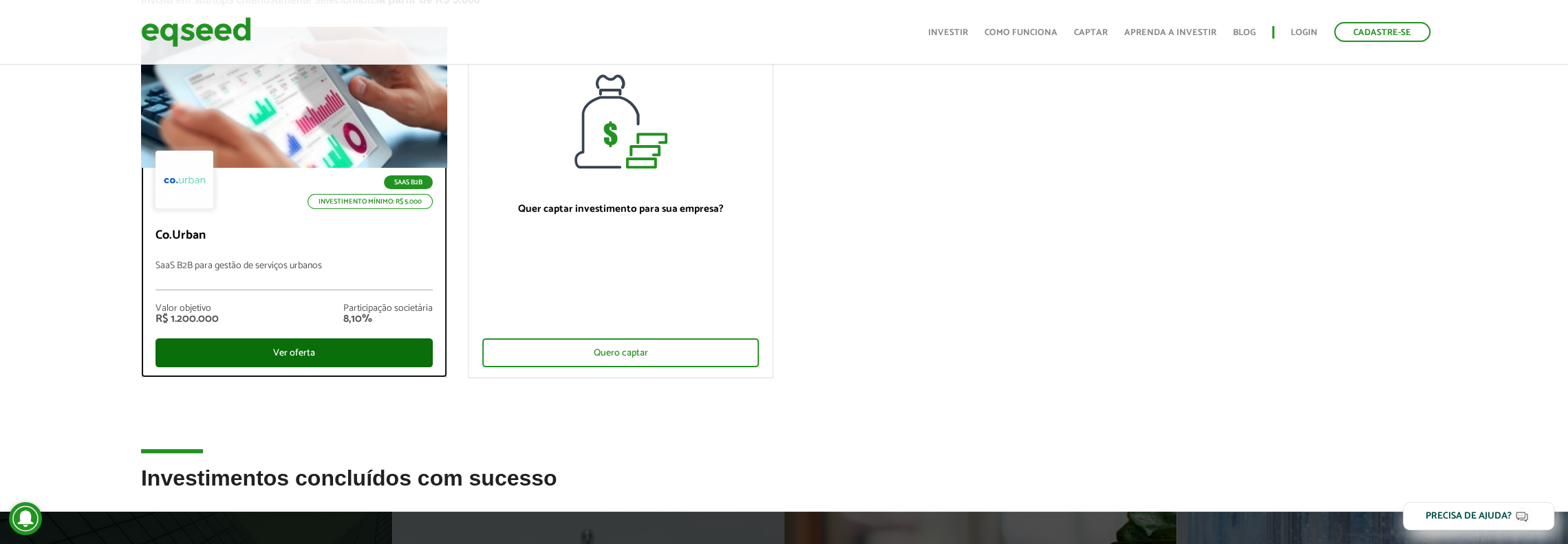
click at [337, 356] on div "Ver oferta" at bounding box center [294, 353] width 278 height 29
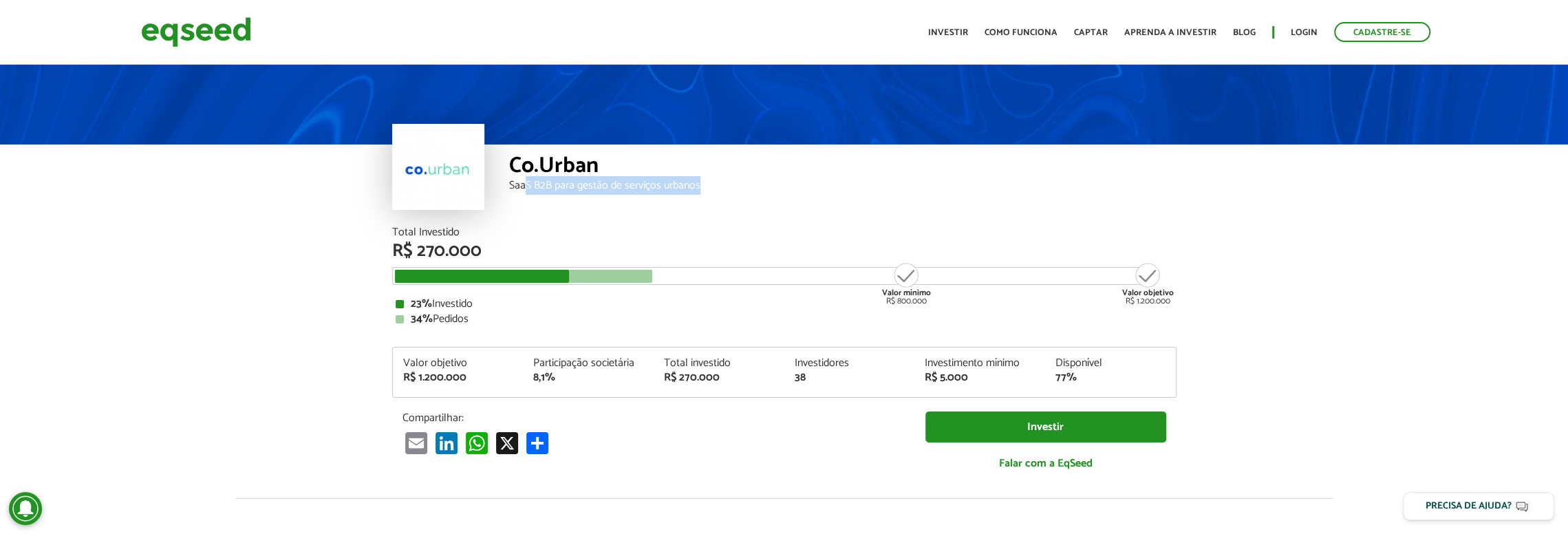
drag, startPoint x: 550, startPoint y: 184, endPoint x: 762, endPoint y: 192, distance: 212.2
click at [762, 192] on div "Co.Urban SaaS B2B para gestão de serviços urbanos" at bounding box center [842, 186] width 667 height 82
drag, startPoint x: 442, startPoint y: 318, endPoint x: 386, endPoint y: 297, distance: 59.8
click at [386, 297] on div "Total Investido R$ 270.000 Valor mínimo R$ 800.000 Valor objetivo R$ 1.200.000 …" at bounding box center [784, 363] width 805 height 271
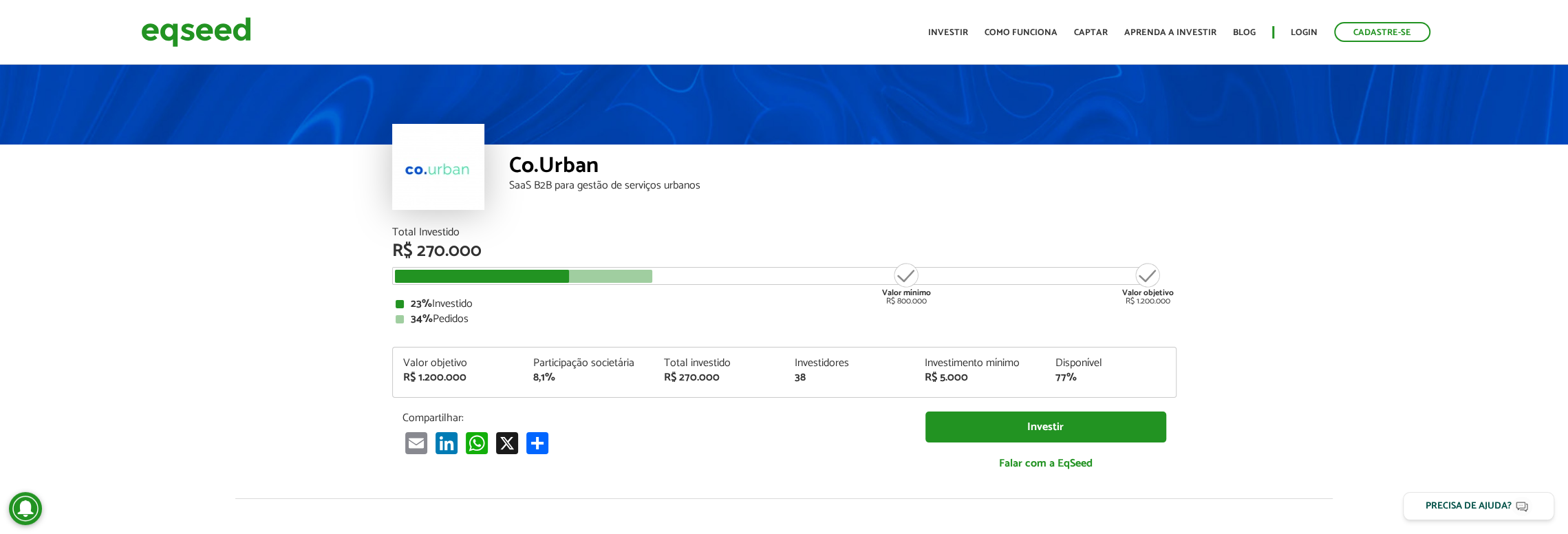
click at [314, 307] on article "Co.Urban SaaS B2B para gestão de serviços urbanos Total Investido R$ 270.000 Va…" at bounding box center [784, 515] width 1568 height 906
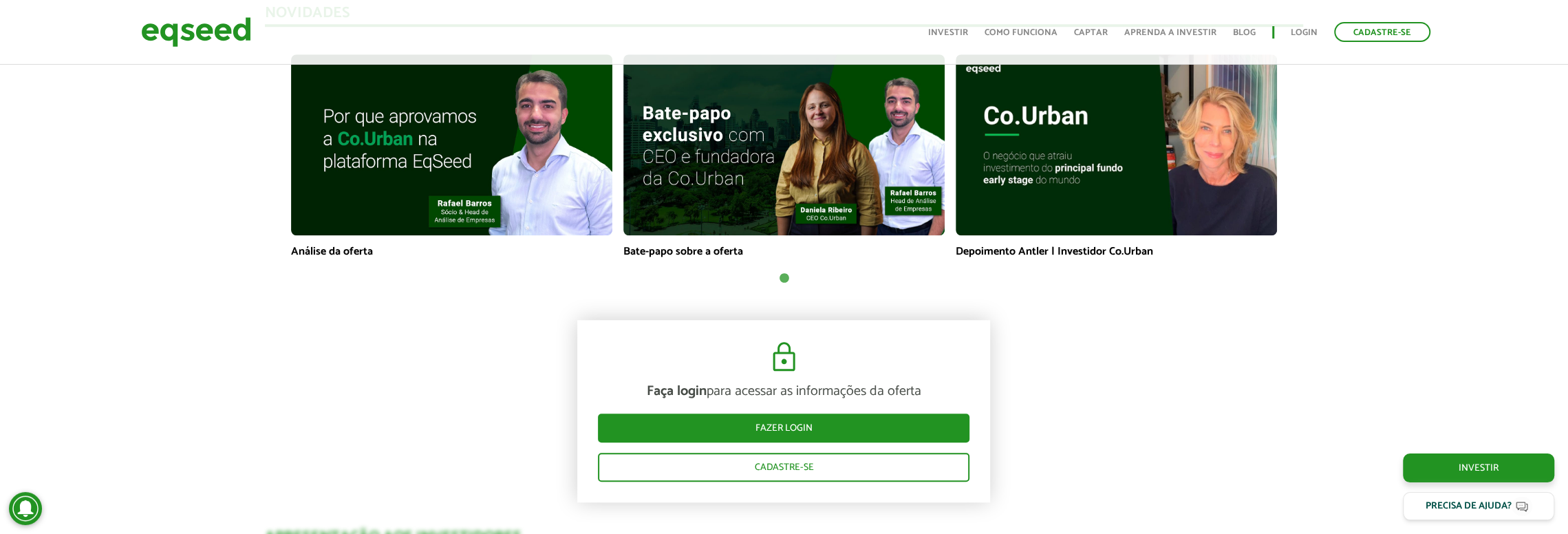
scroll to position [1102, 0]
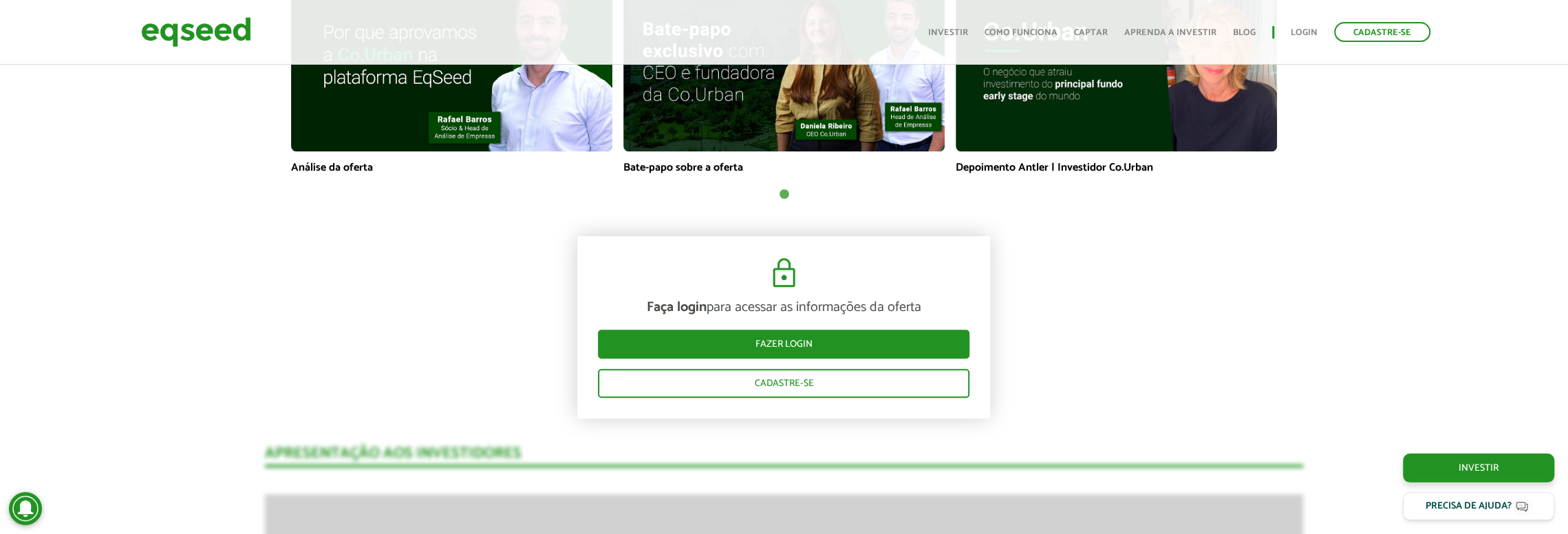
drag, startPoint x: 654, startPoint y: 301, endPoint x: 936, endPoint y: 309, distance: 282.1
click at [936, 309] on p "Faça login para acessar as informações da oferta" at bounding box center [783, 307] width 371 height 17
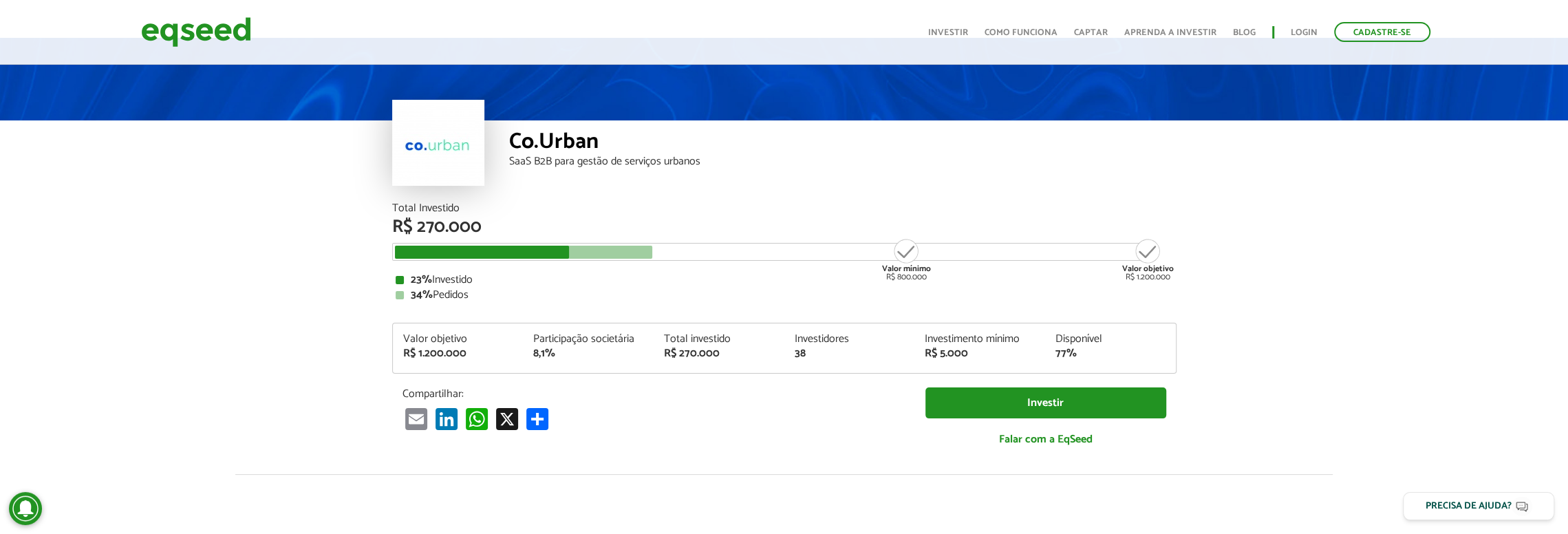
scroll to position [0, 0]
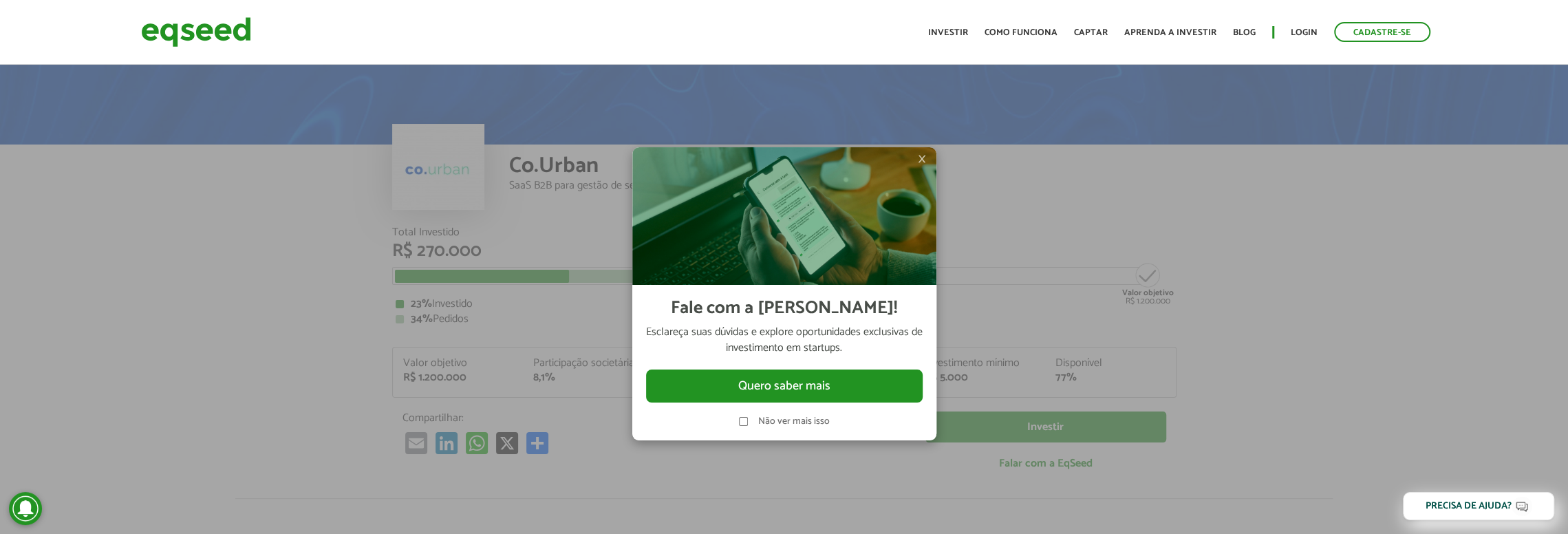
click at [926, 155] on span "×" at bounding box center [922, 159] width 8 height 17
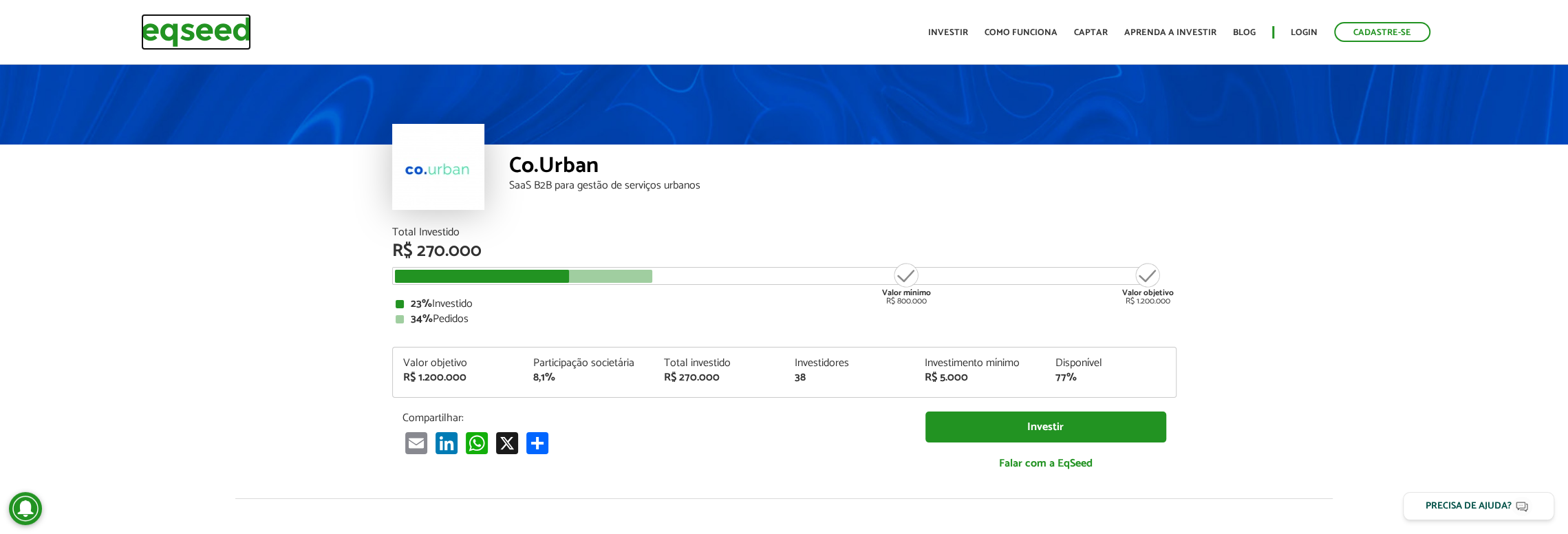
click at [243, 39] on img at bounding box center [196, 32] width 110 height 37
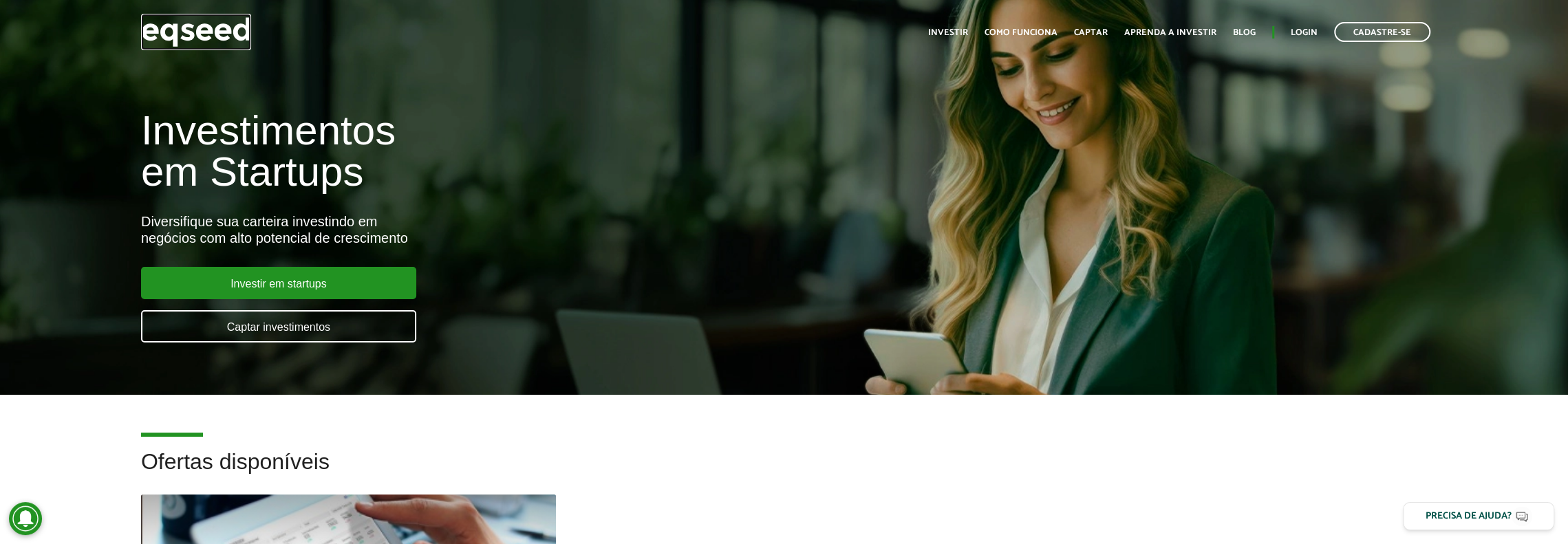
click at [211, 30] on img at bounding box center [196, 32] width 110 height 37
